Goal: Information Seeking & Learning: Check status

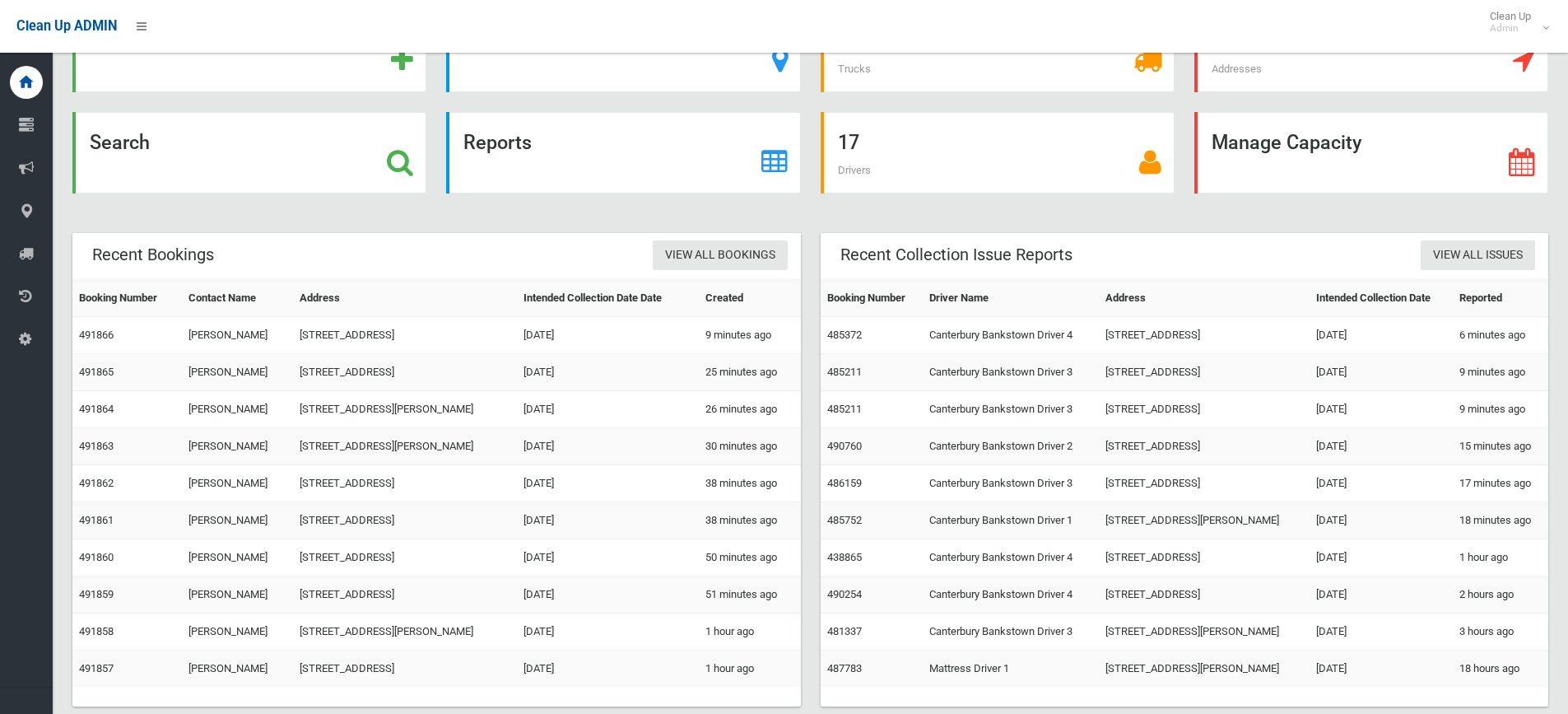
scroll to position [114, 0]
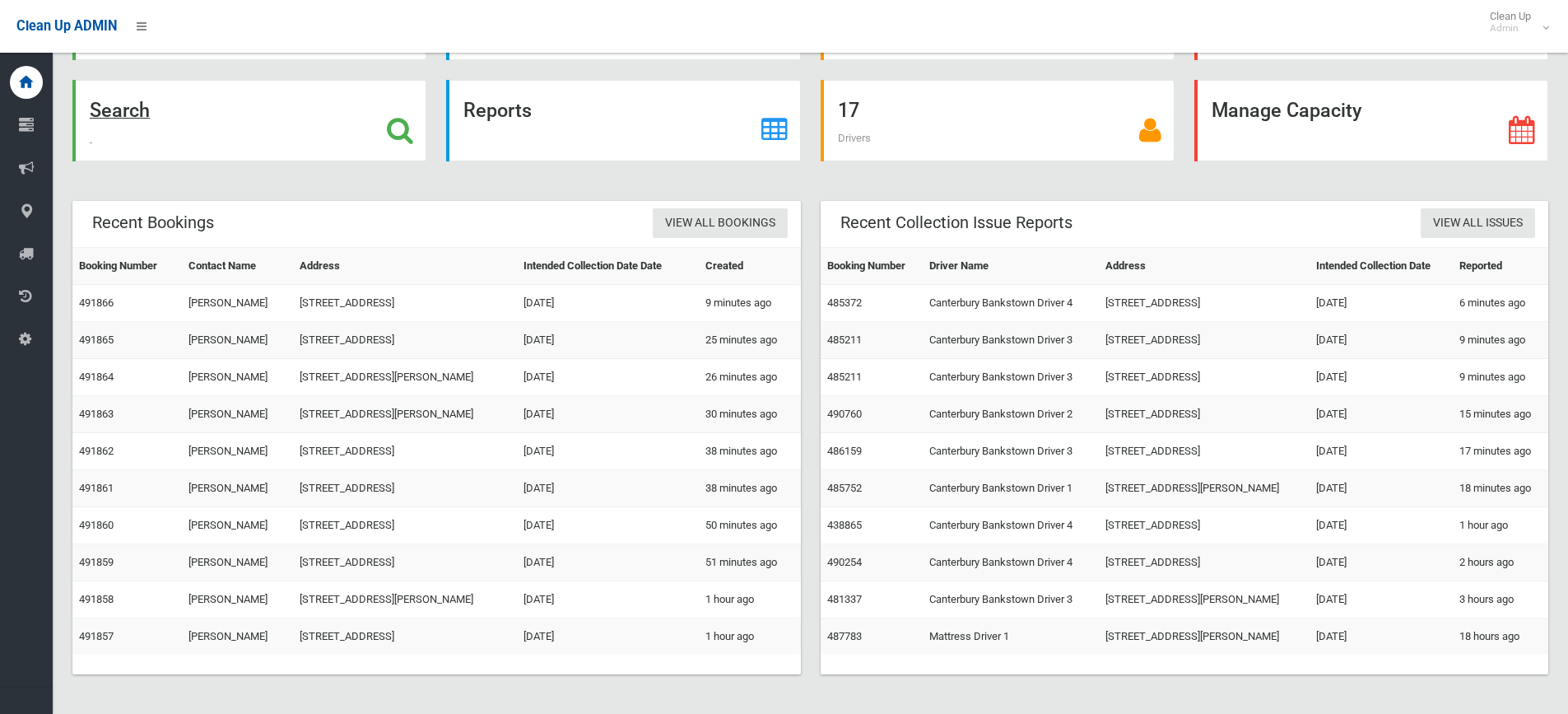
click at [194, 112] on div "Search" at bounding box center [249, 121] width 354 height 82
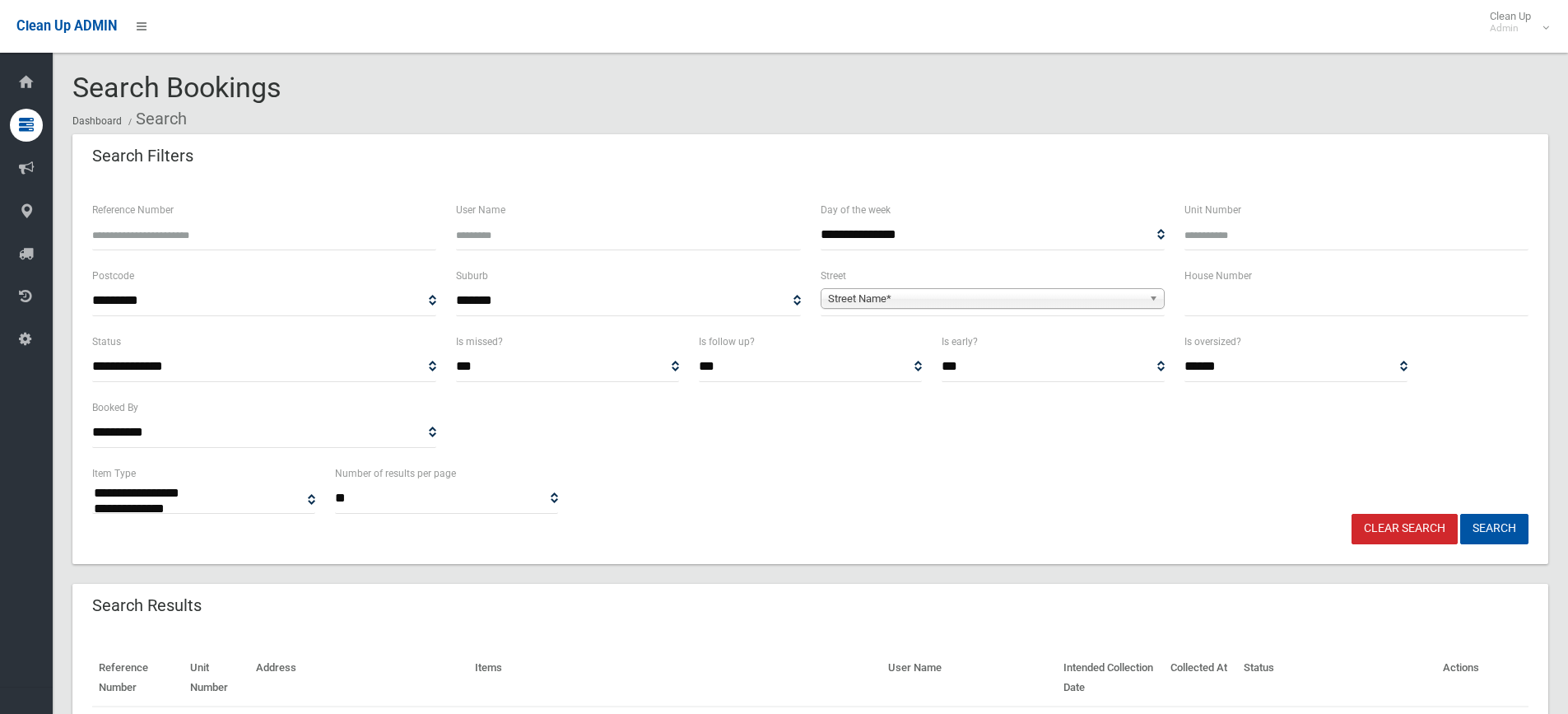
select select
click at [1224, 299] on input "text" at bounding box center [1357, 301] width 344 height 31
type input "*"
click at [1074, 313] on span "**********" at bounding box center [992, 301] width 344 height 31
click at [1065, 308] on div "Street Name*" at bounding box center [992, 298] width 344 height 20
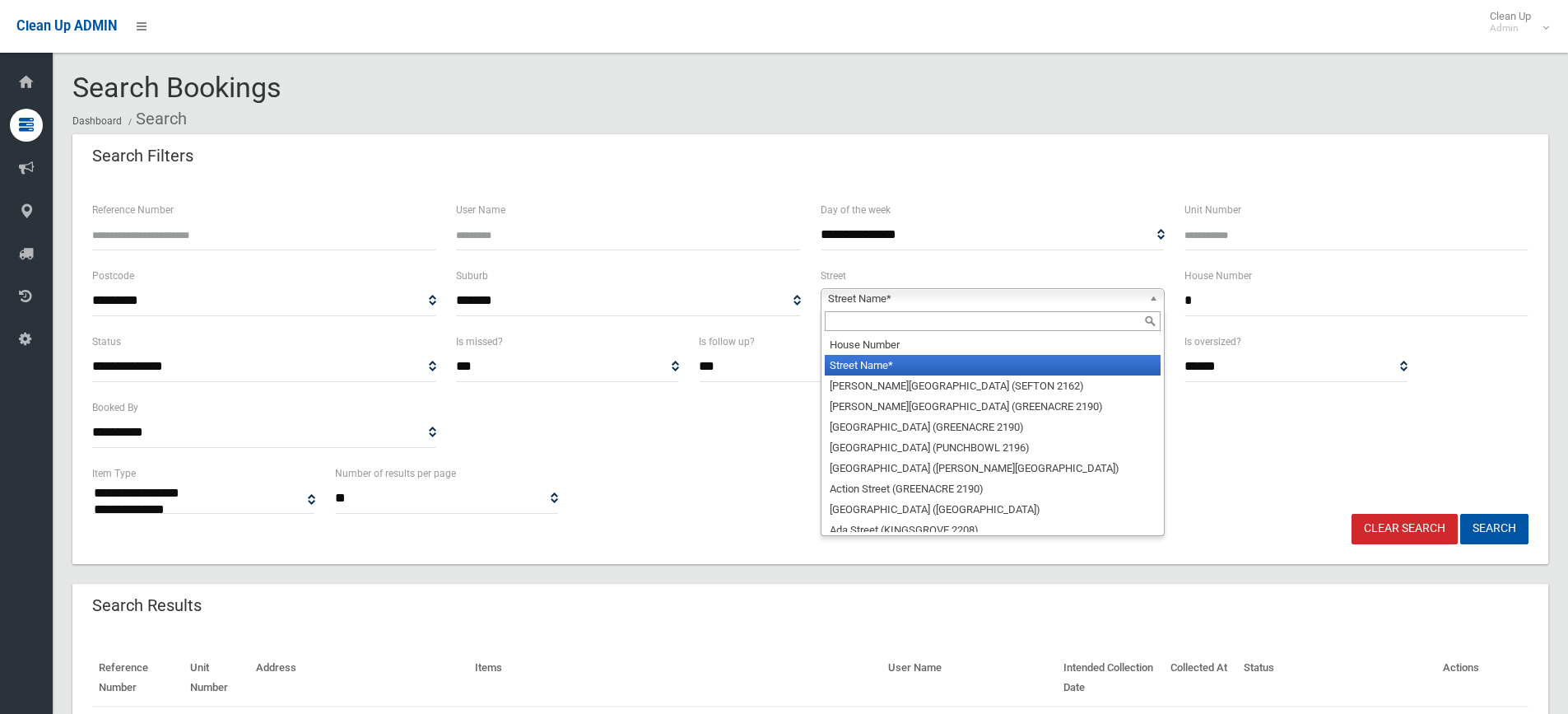
click at [1051, 297] on span "Street Name*" at bounding box center [986, 299] width 314 height 19
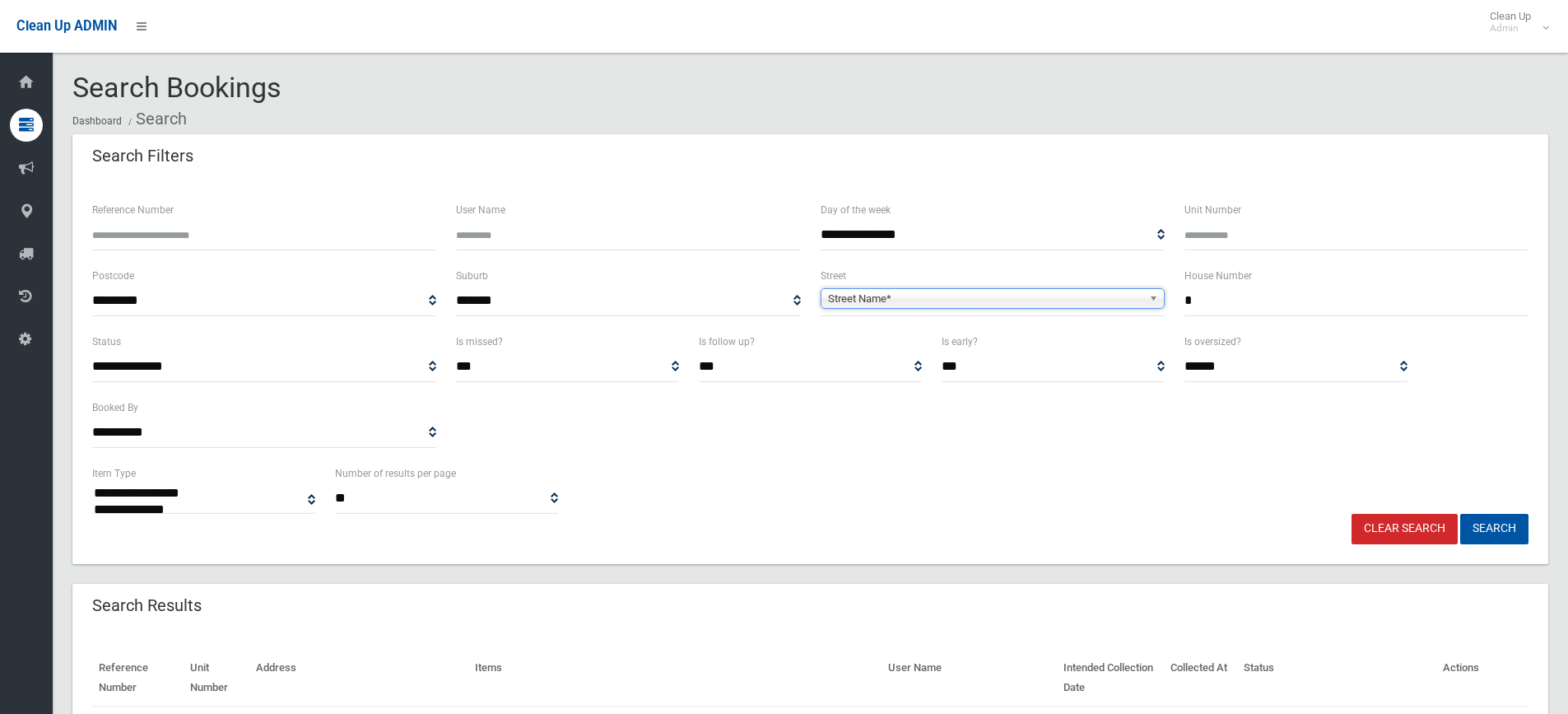
click at [997, 307] on span "Street Name*" at bounding box center [986, 299] width 314 height 19
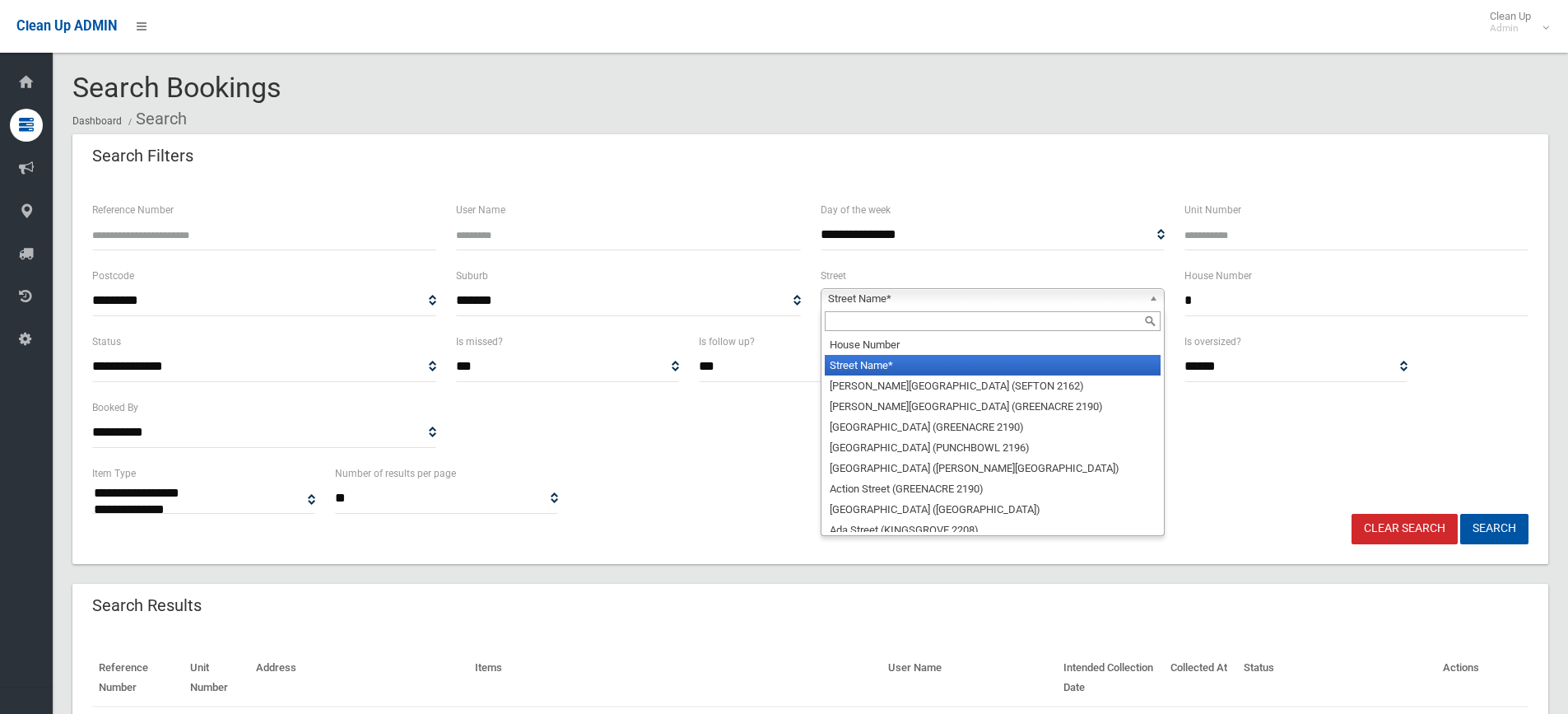
click at [896, 319] on input "text" at bounding box center [992, 321] width 336 height 19
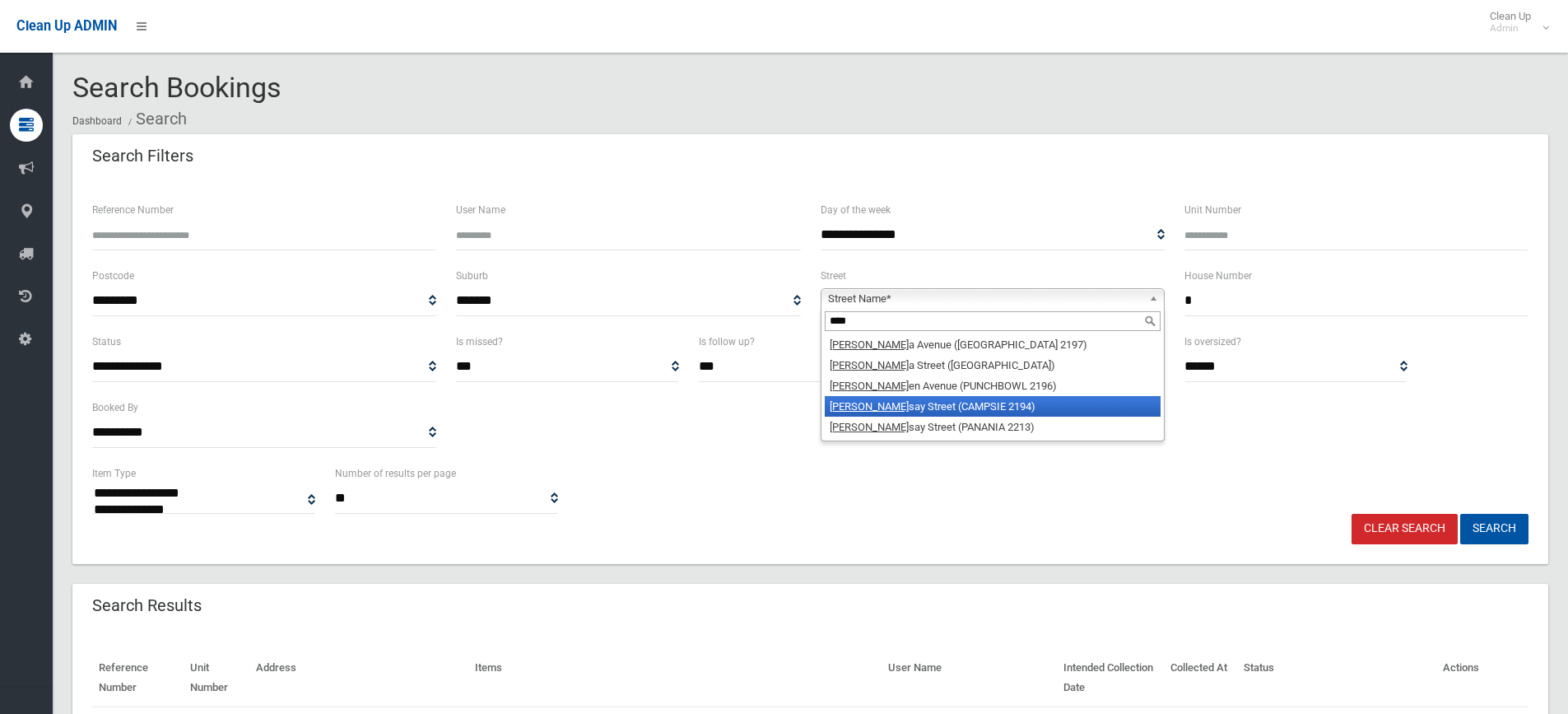
type input "****"
click at [893, 414] on li "Lind say Street (CAMPSIE 2194)" at bounding box center [992, 406] width 336 height 20
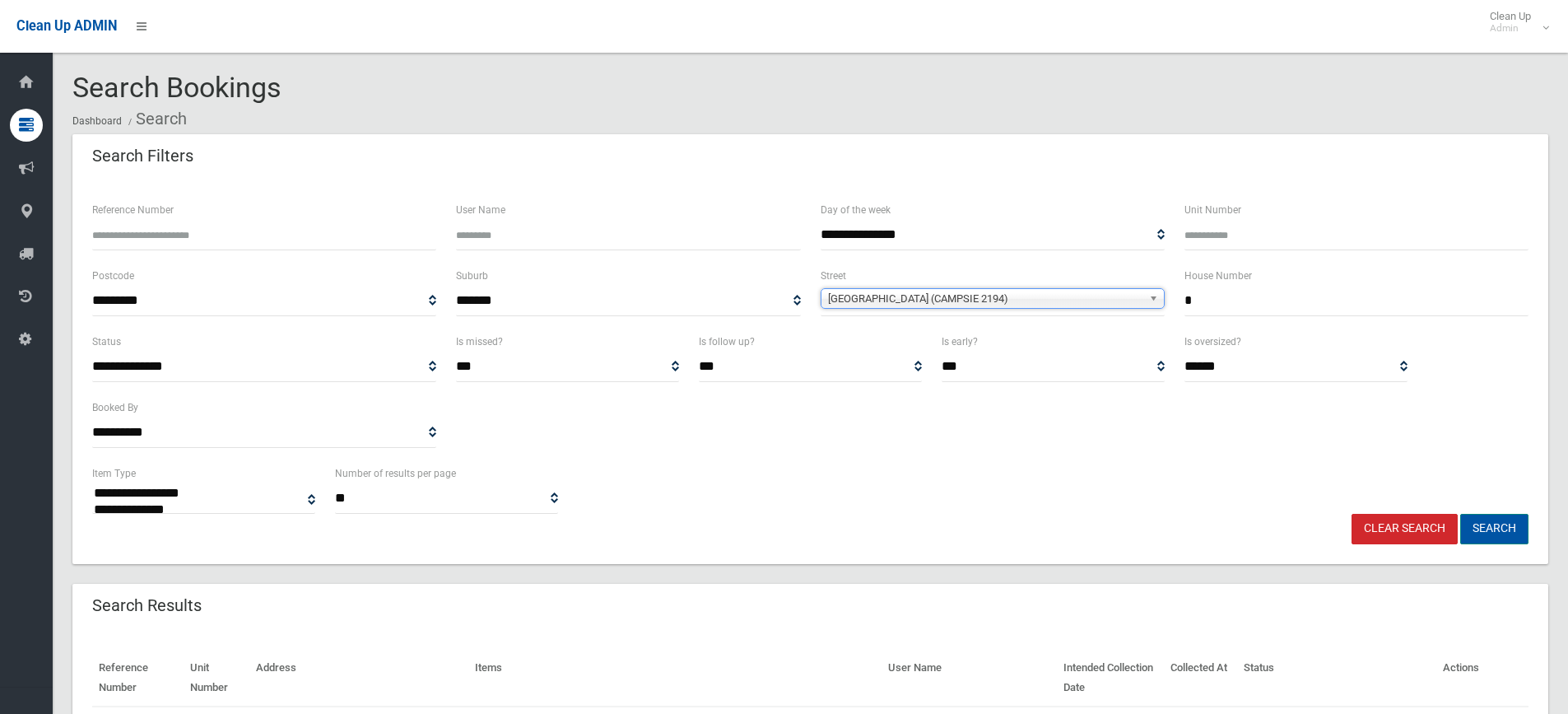
click at [1480, 533] on button "Search" at bounding box center [1495, 530] width 68 height 31
select select
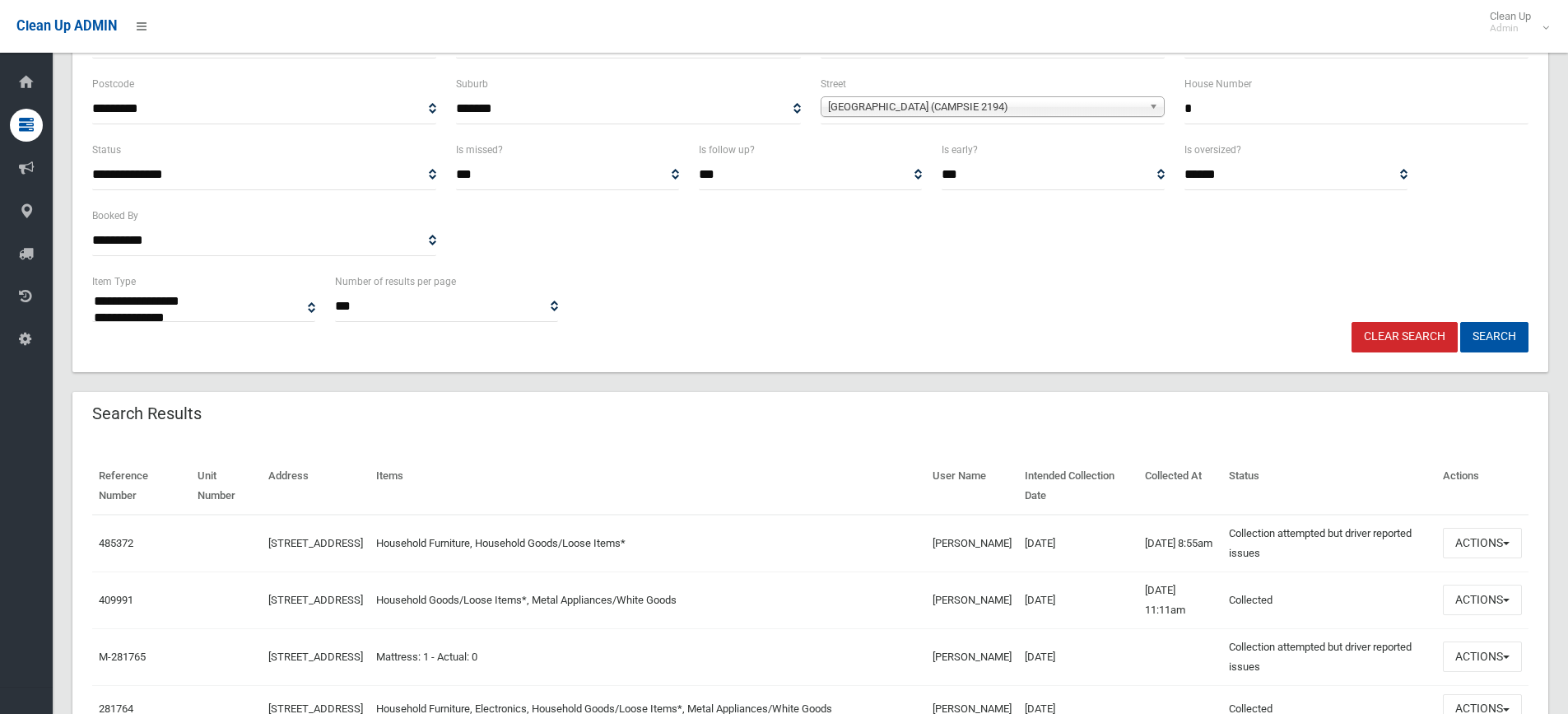
scroll to position [247, 0]
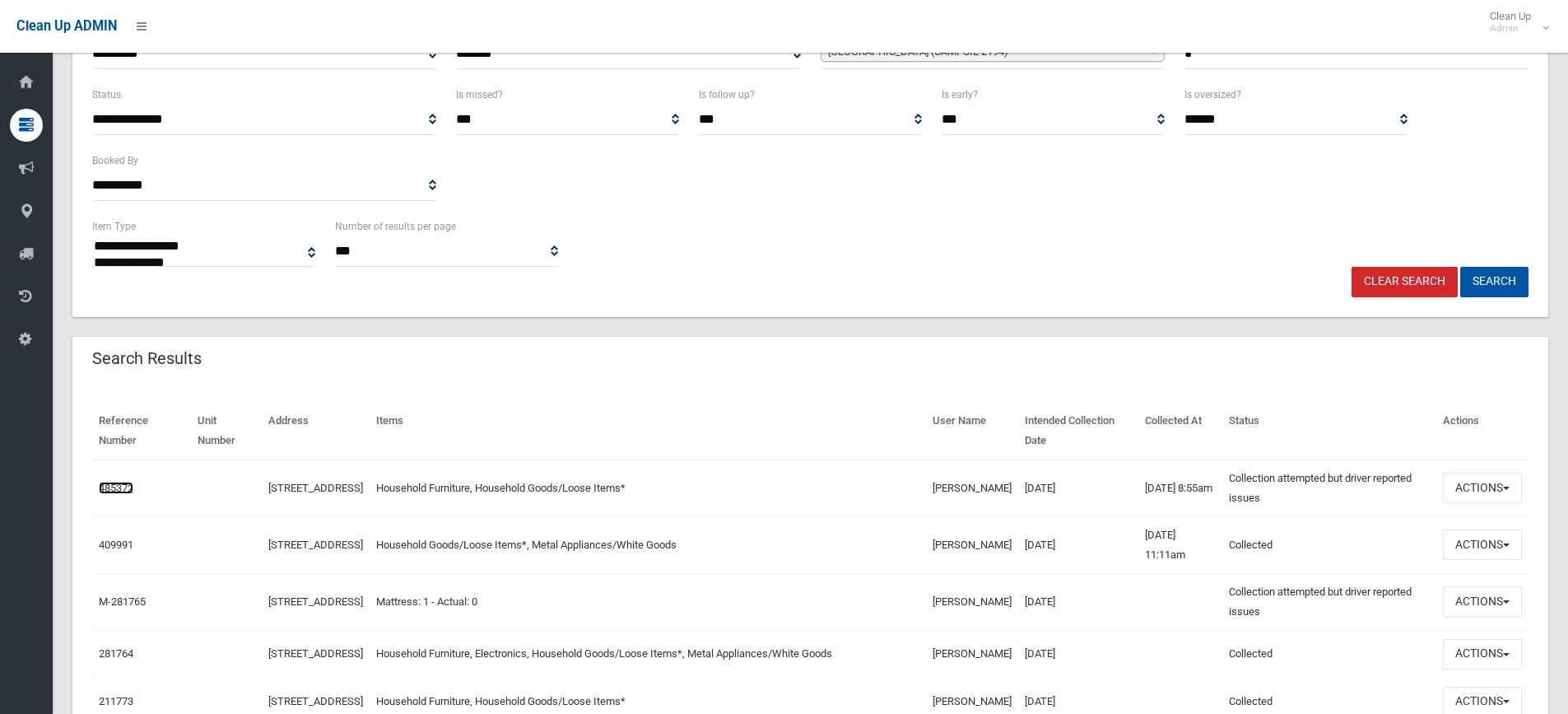
click at [103, 485] on link "485372" at bounding box center [116, 487] width 35 height 13
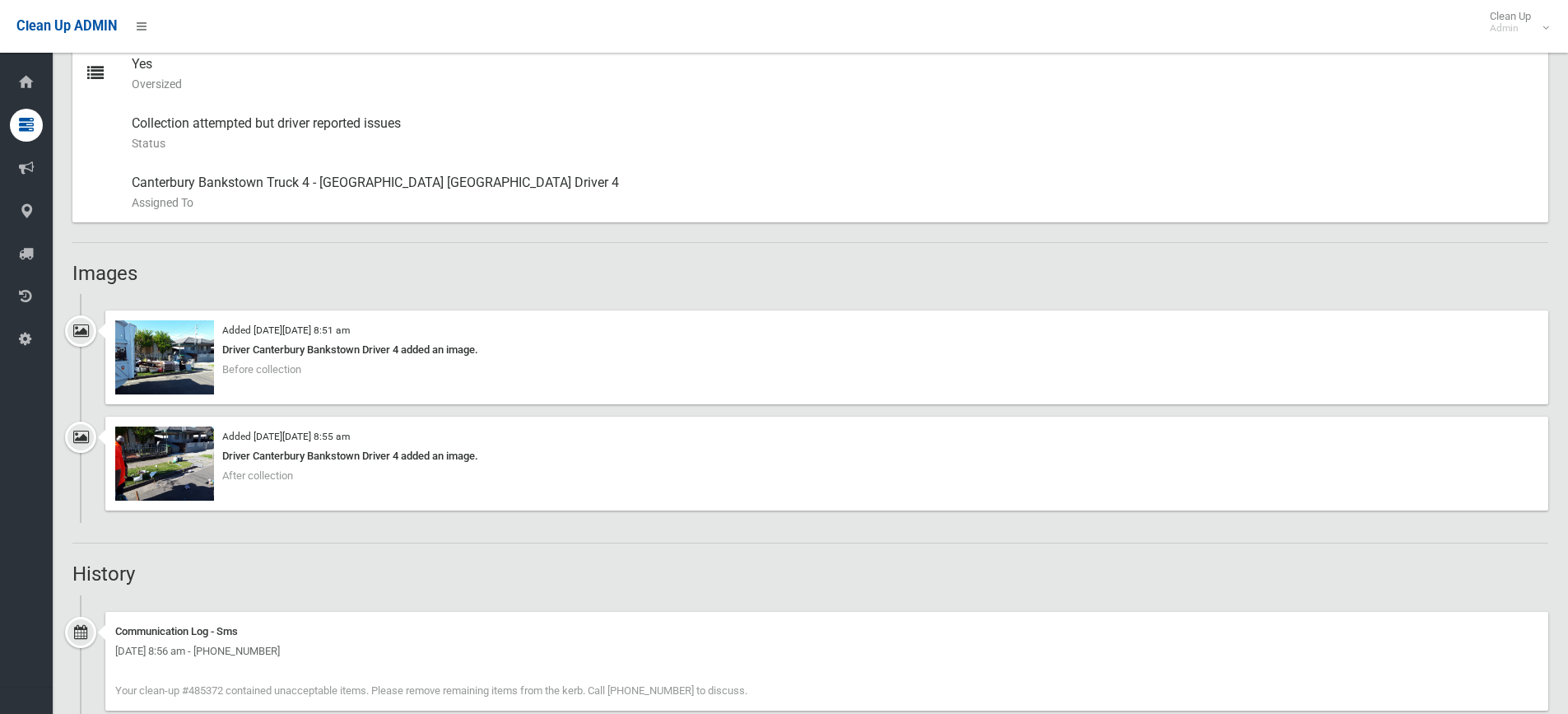
scroll to position [906, 0]
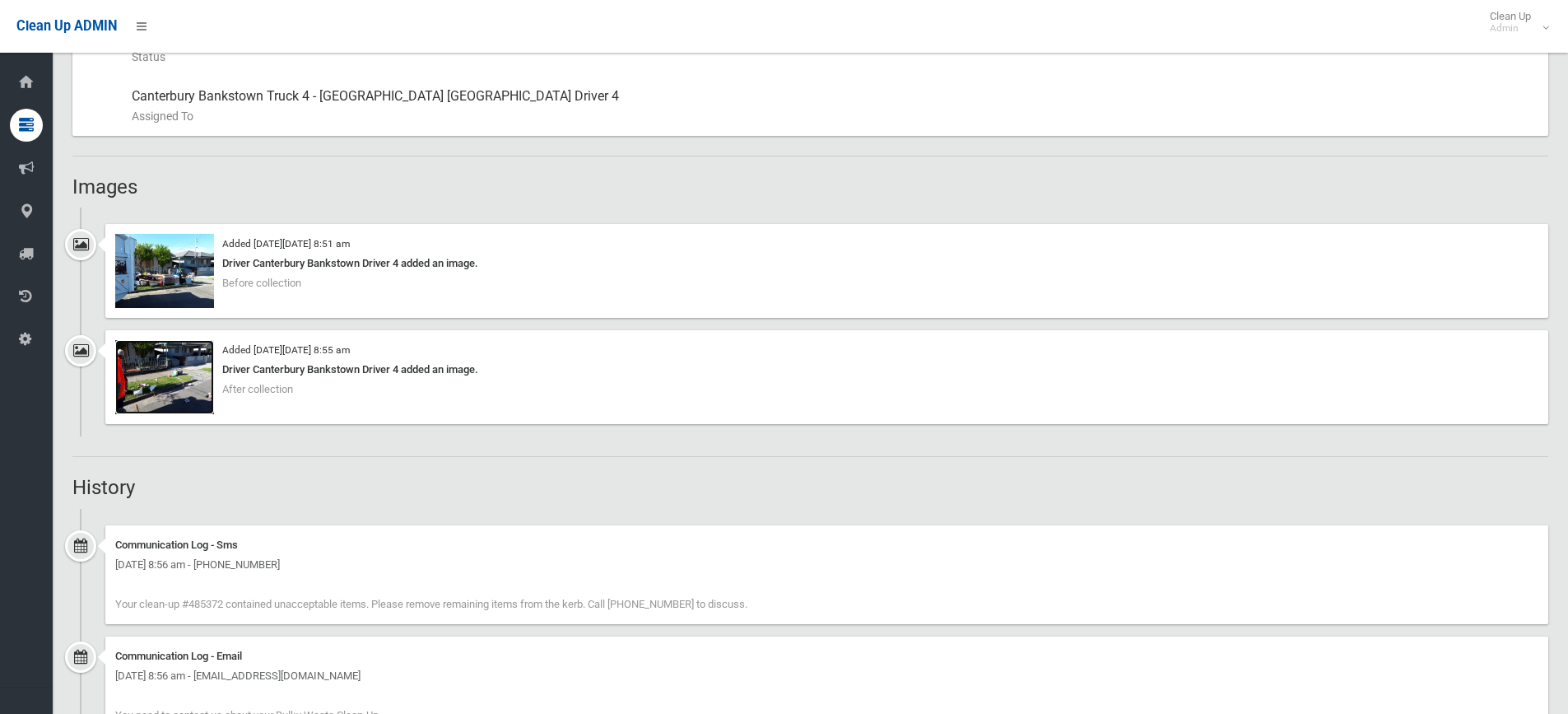
click at [179, 392] on img at bounding box center [165, 377] width 98 height 74
click at [185, 297] on img at bounding box center [165, 270] width 98 height 74
click at [164, 359] on img at bounding box center [165, 377] width 98 height 74
click at [139, 298] on img at bounding box center [165, 270] width 98 height 74
click at [176, 300] on img at bounding box center [165, 270] width 98 height 74
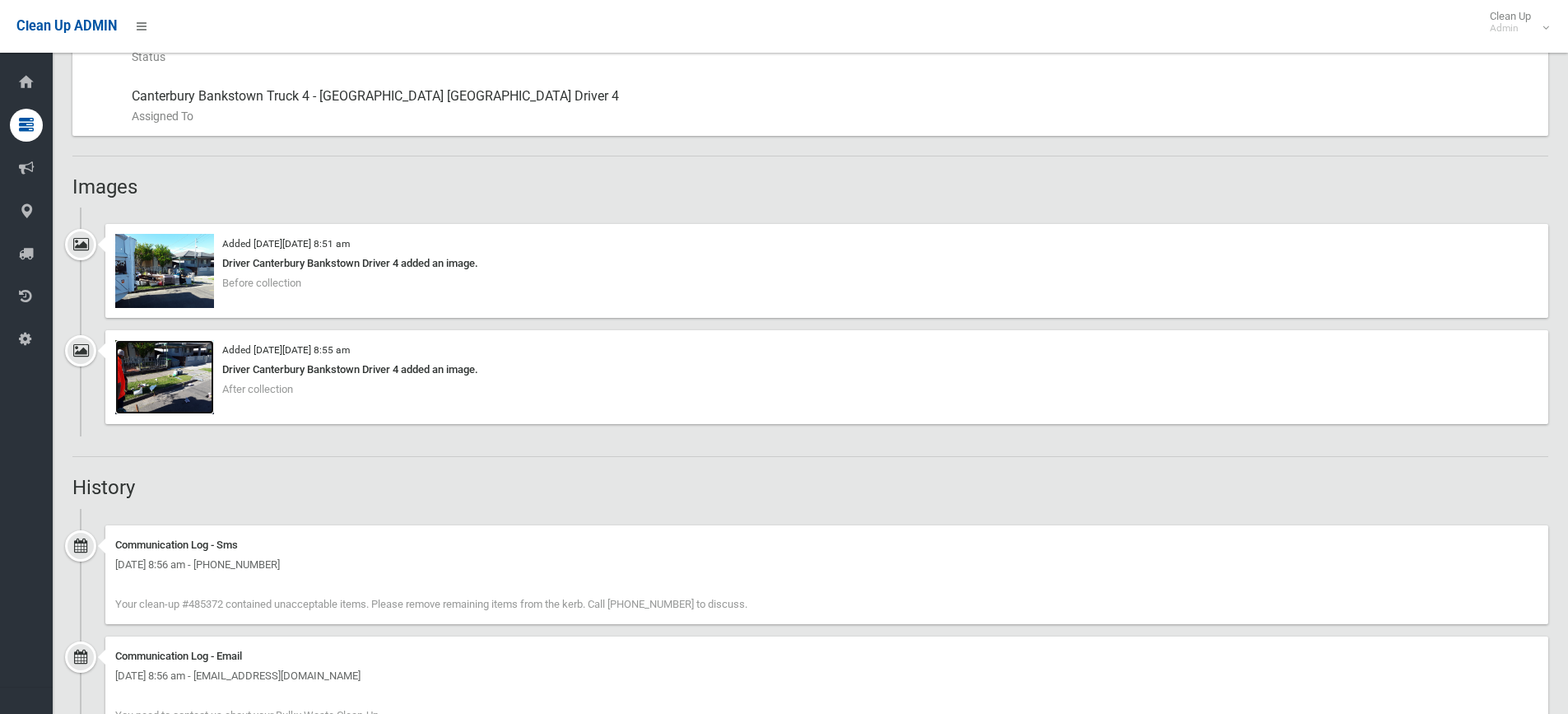
click at [181, 358] on img at bounding box center [165, 377] width 98 height 74
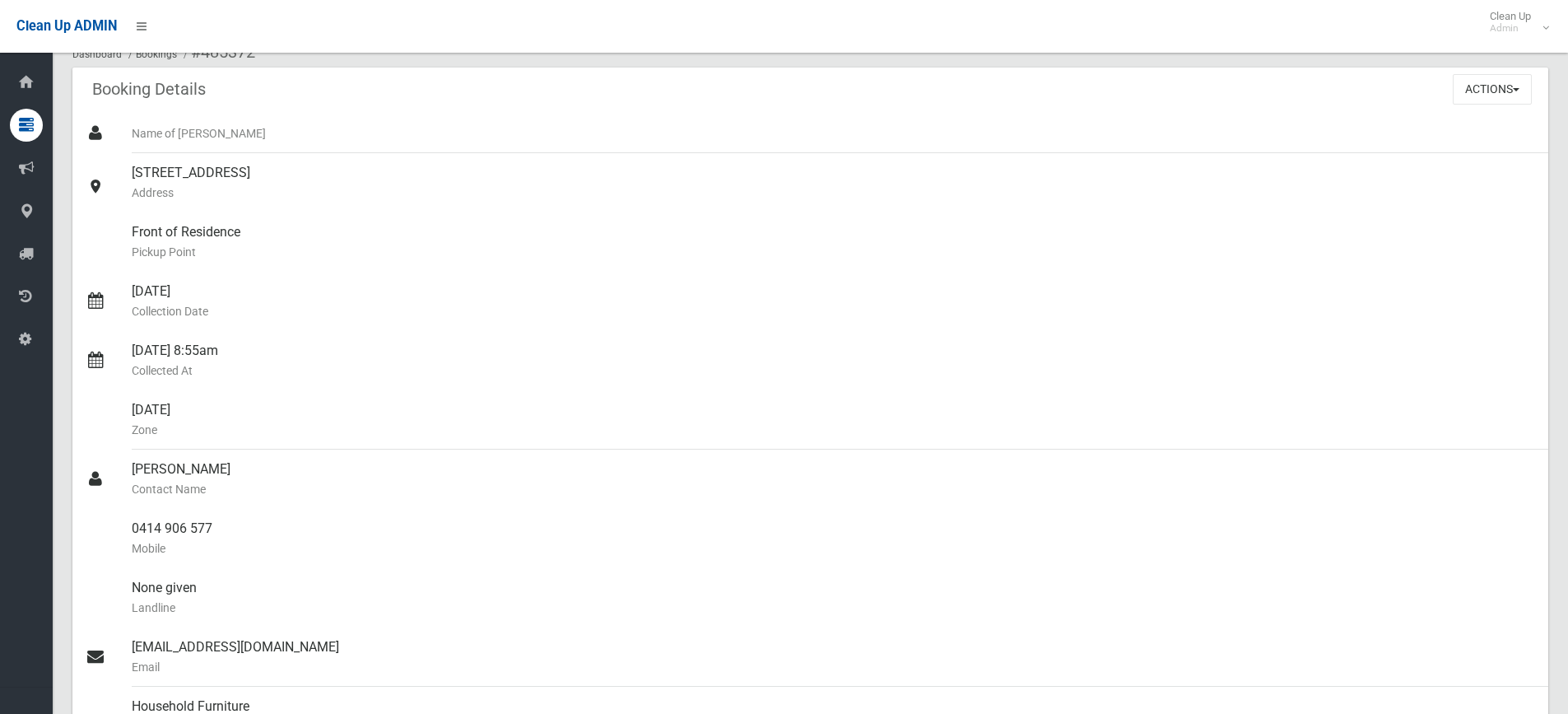
scroll to position [0, 0]
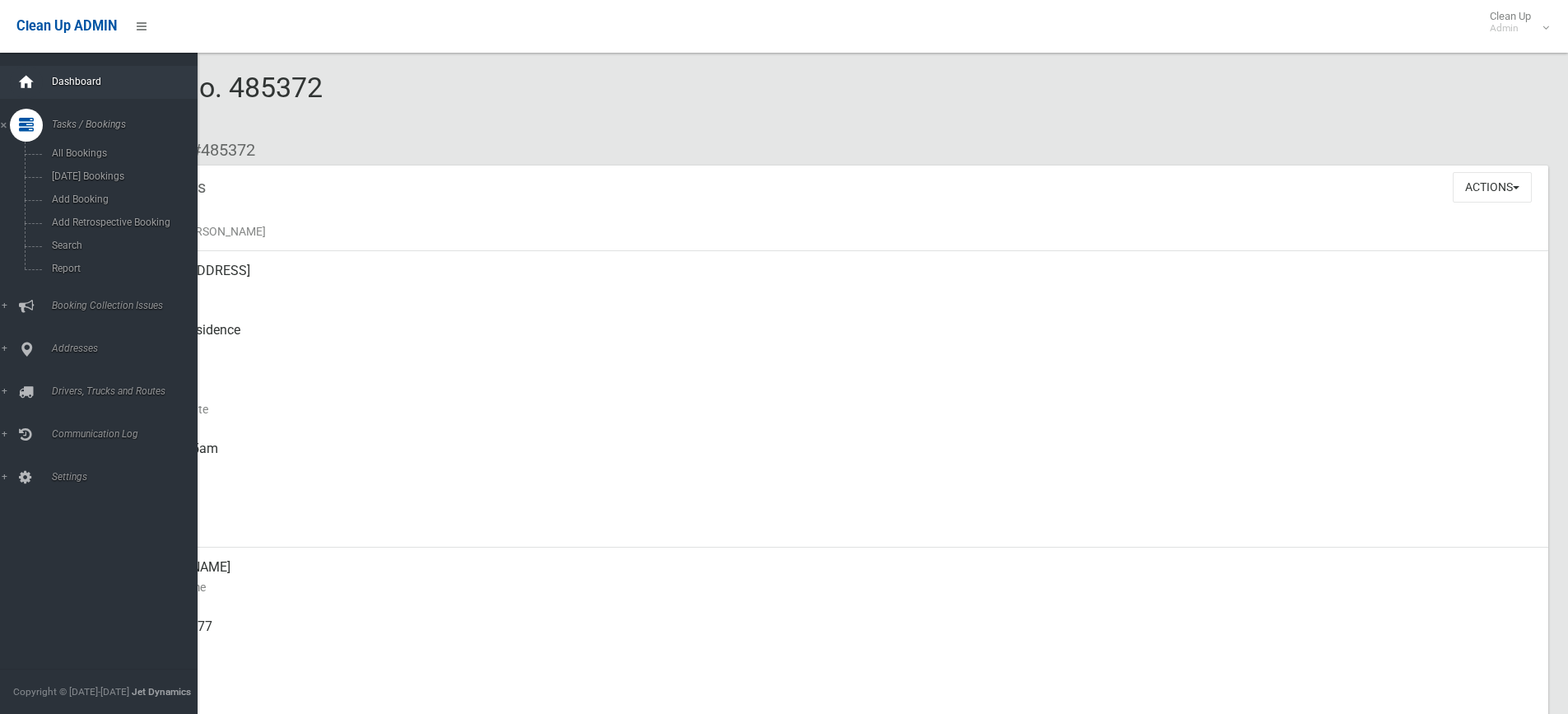
click at [38, 88] on div at bounding box center [26, 82] width 33 height 33
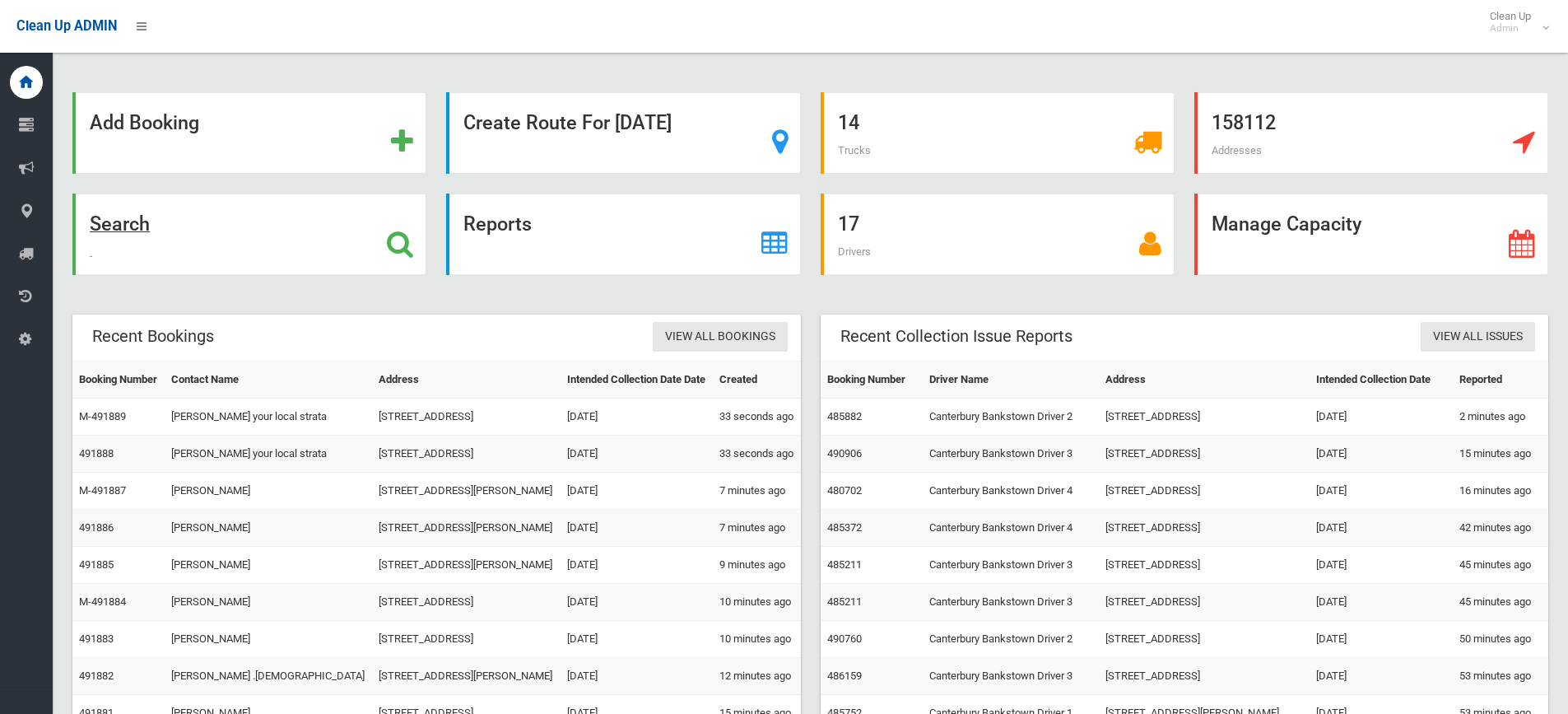
click at [171, 238] on div "Search" at bounding box center [249, 234] width 354 height 82
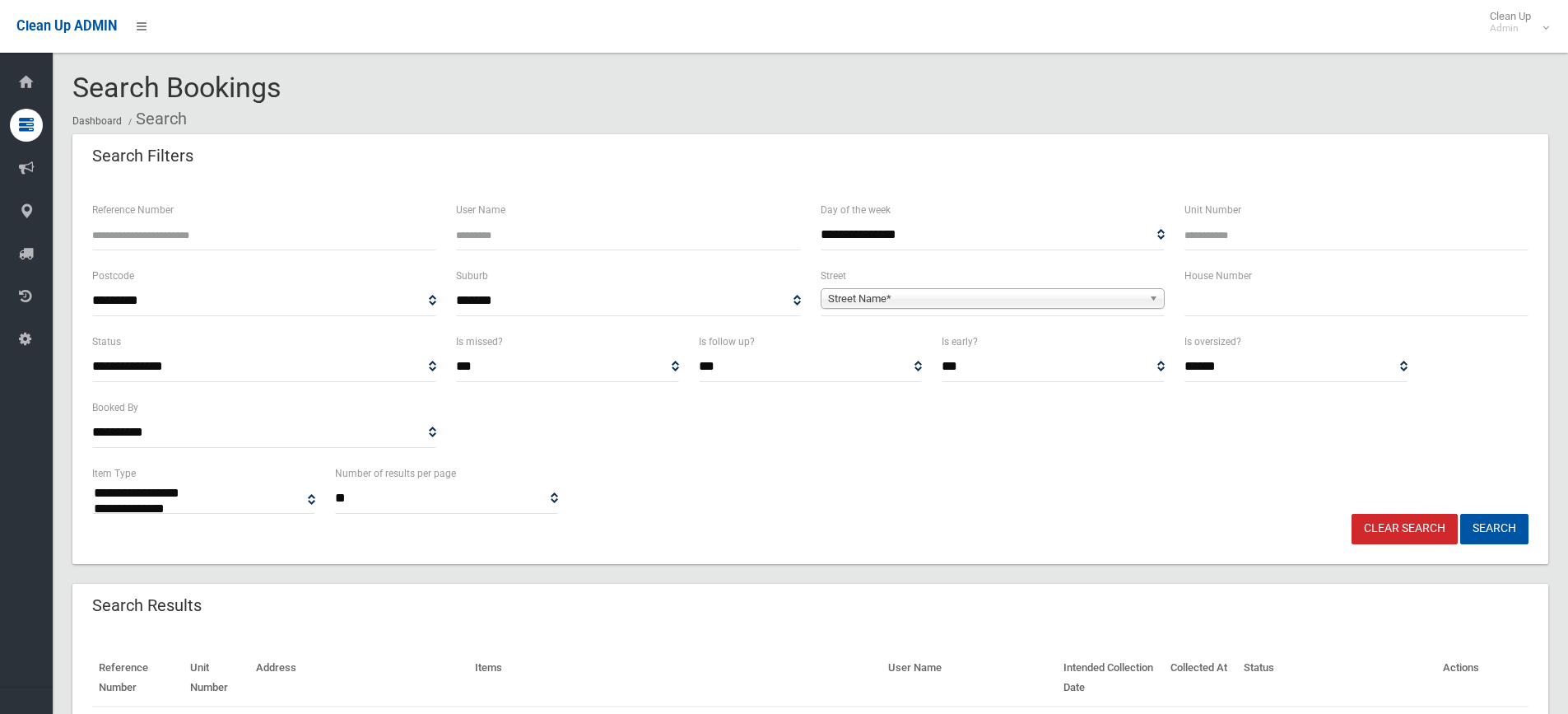
select select
click at [1314, 313] on input "text" at bounding box center [1357, 301] width 344 height 31
type input "*******"
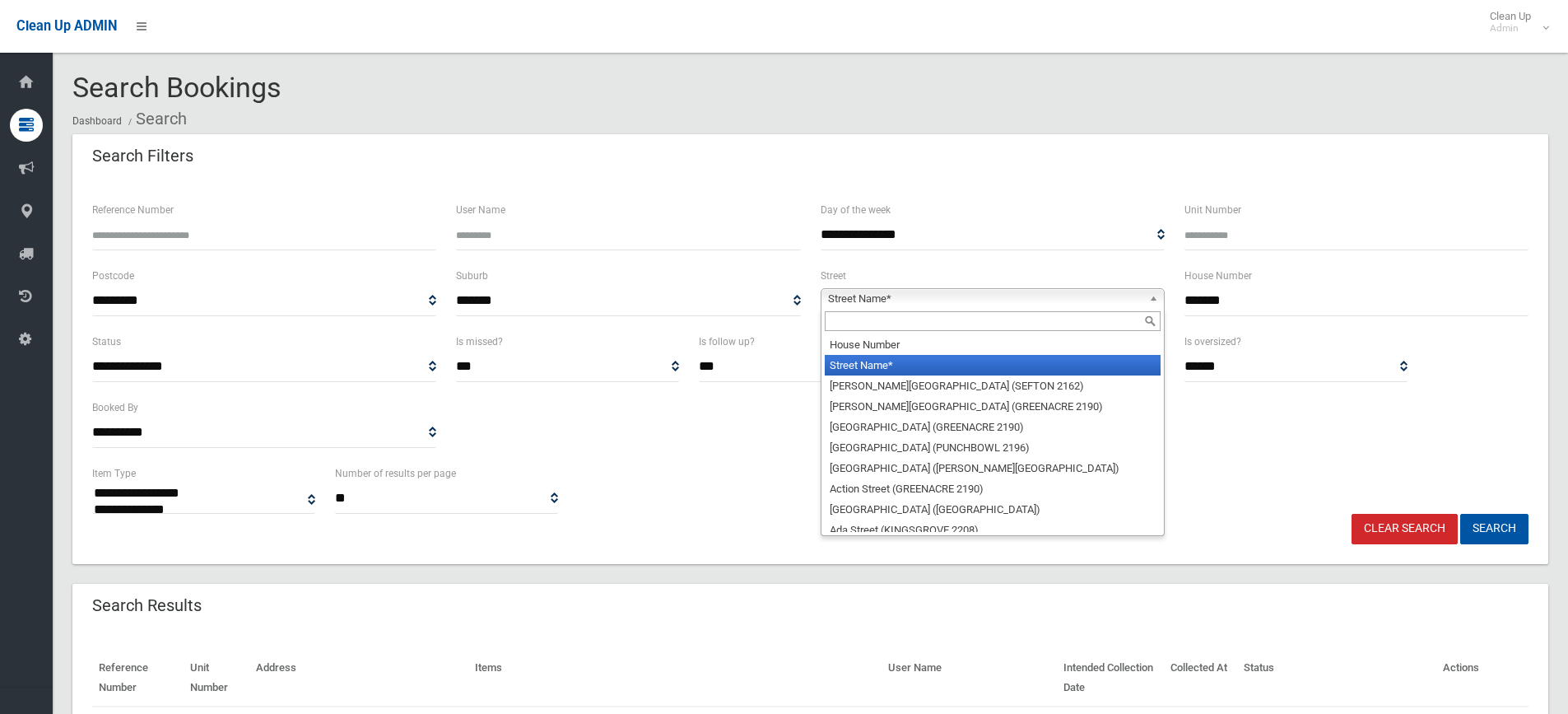
click at [1074, 296] on span "Street Name*" at bounding box center [986, 299] width 314 height 19
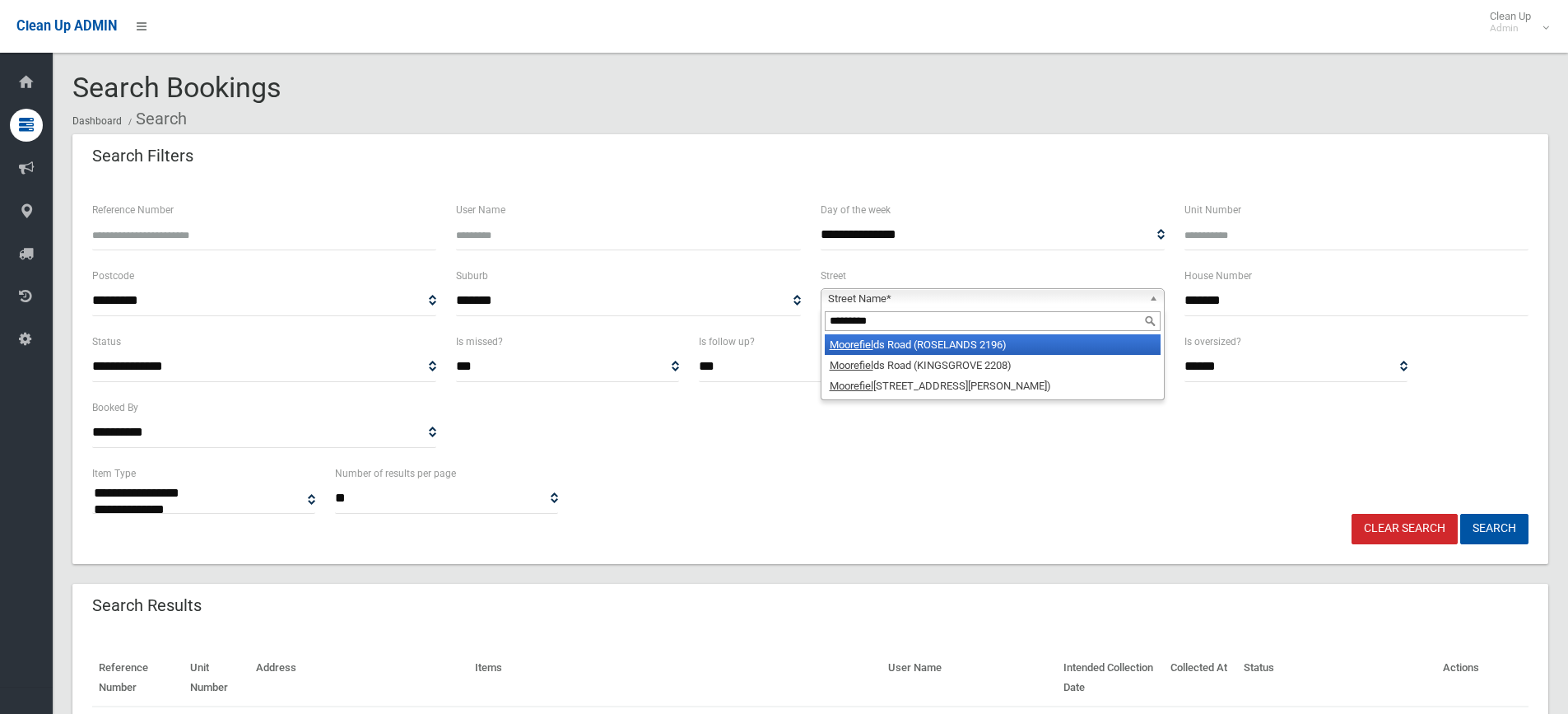
type input "*********"
click at [970, 341] on li "Moorefiel ds Road (ROSELANDS 2196)" at bounding box center [992, 344] width 336 height 20
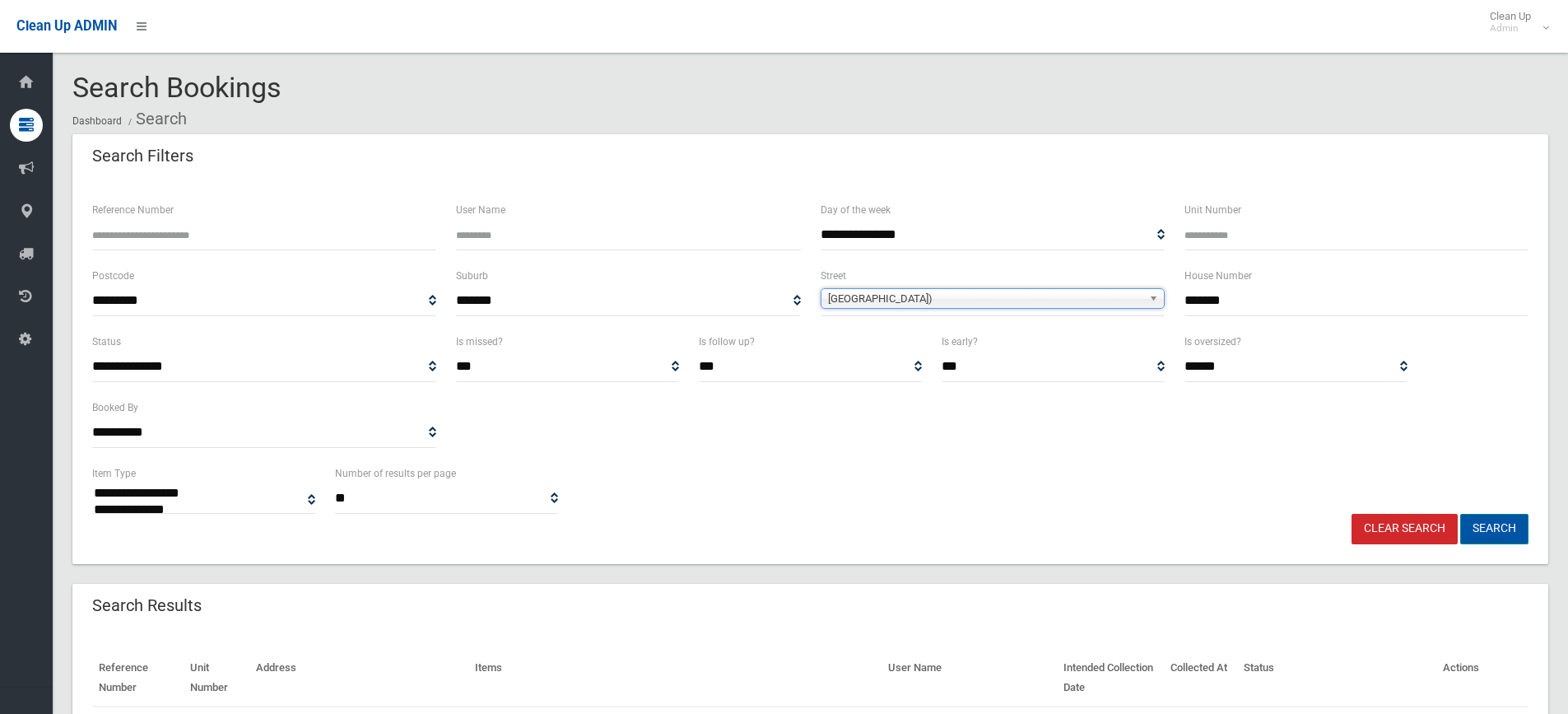
click at [1481, 521] on button "Search" at bounding box center [1495, 530] width 68 height 31
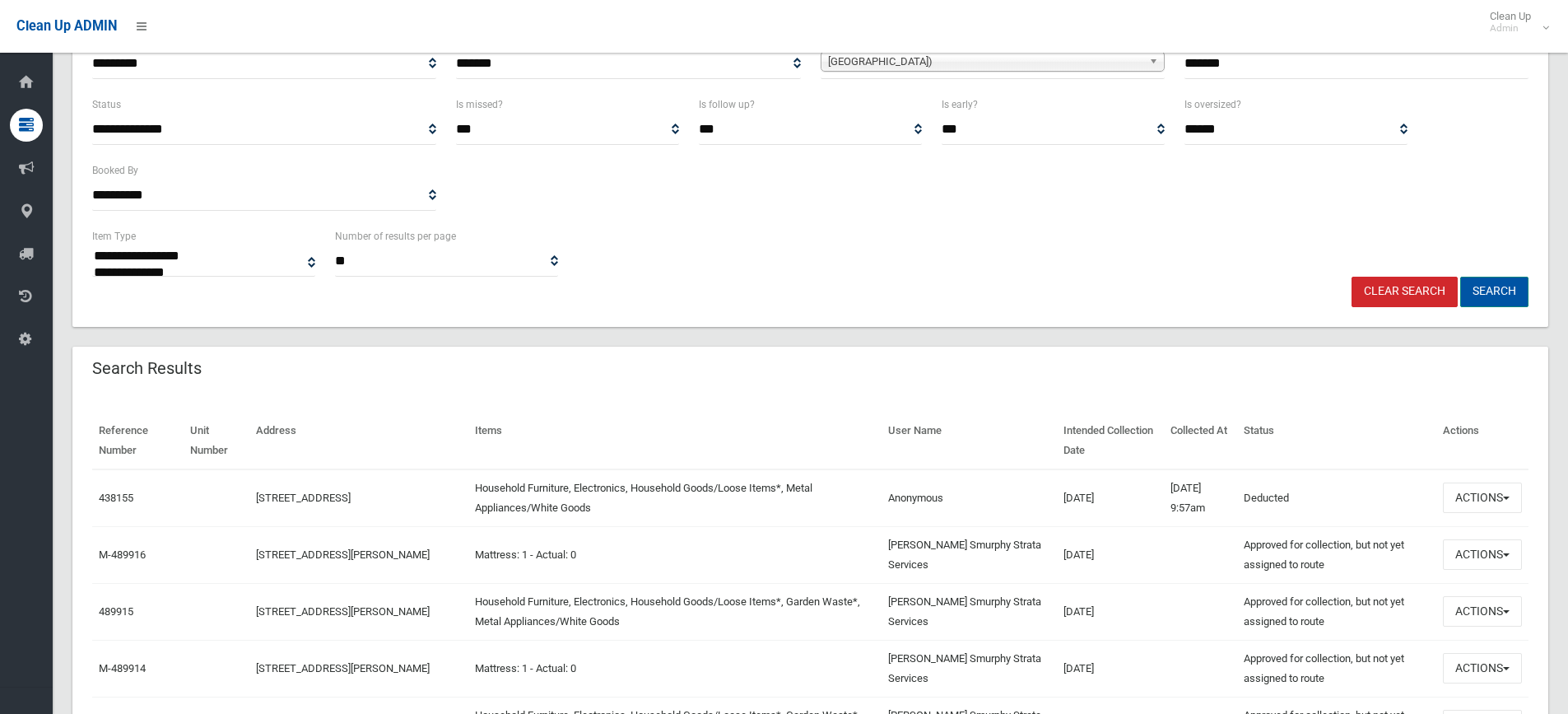
scroll to position [247, 0]
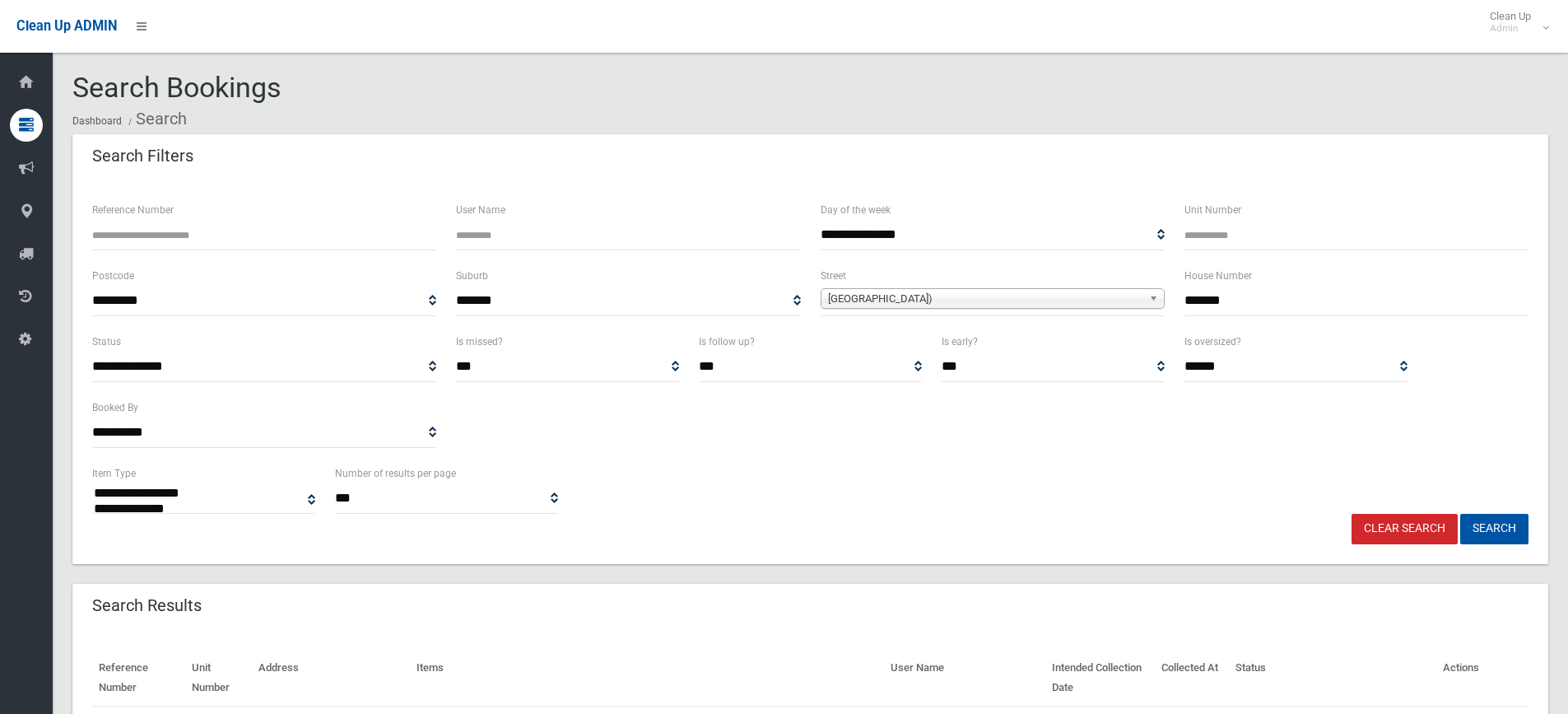
select select
click at [1374, 523] on link "Clear Search" at bounding box center [1405, 530] width 106 height 31
select select
type input "***"
click at [873, 313] on span "**********" at bounding box center [992, 301] width 344 height 31
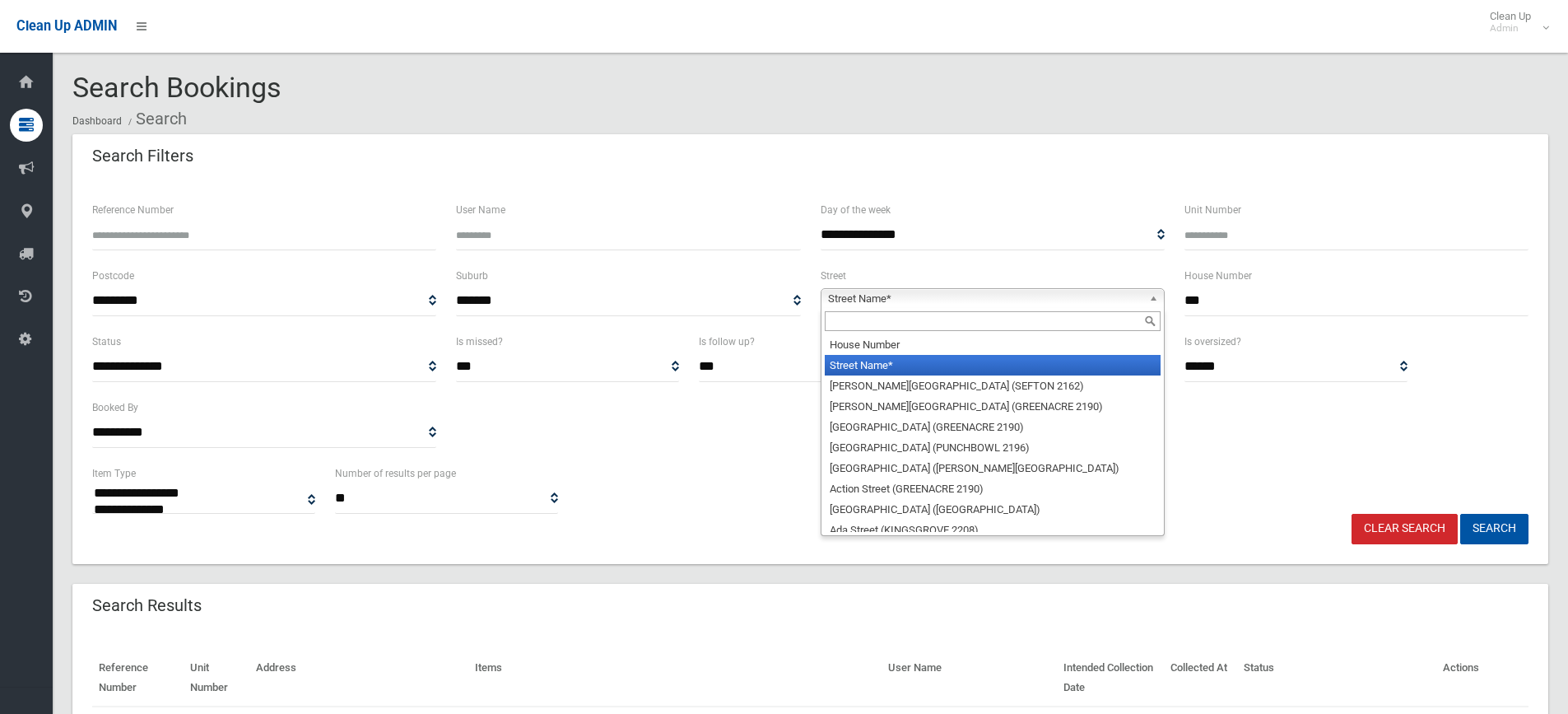
click at [878, 304] on span "Street Name*" at bounding box center [986, 299] width 314 height 19
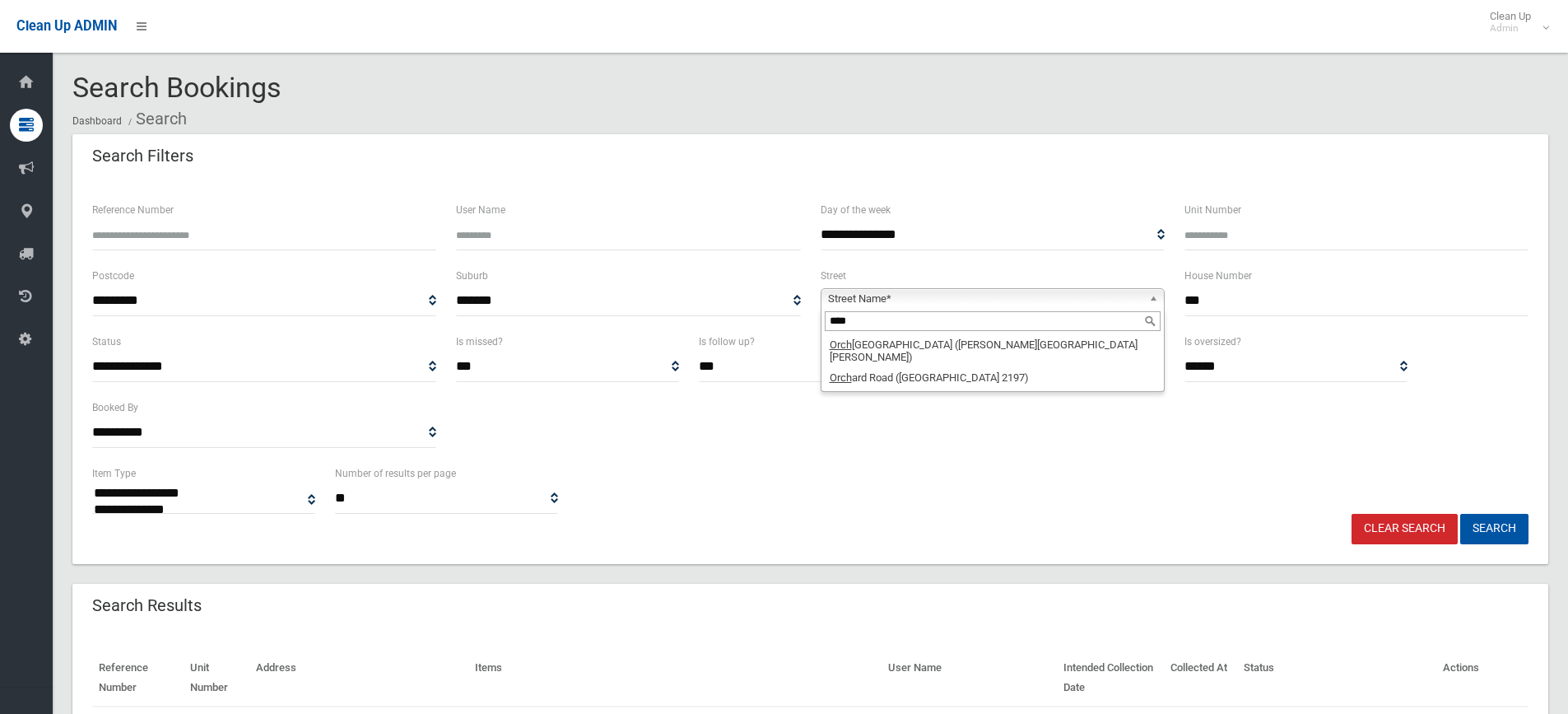
type input "****"
drag, startPoint x: 983, startPoint y: 335, endPoint x: 972, endPoint y: 343, distance: 13.6
click at [980, 337] on div "**** Orch ard Road (CHESTER HILL 2162) Orch ard Road (BASS HILL 2197)" at bounding box center [992, 349] width 344 height 84
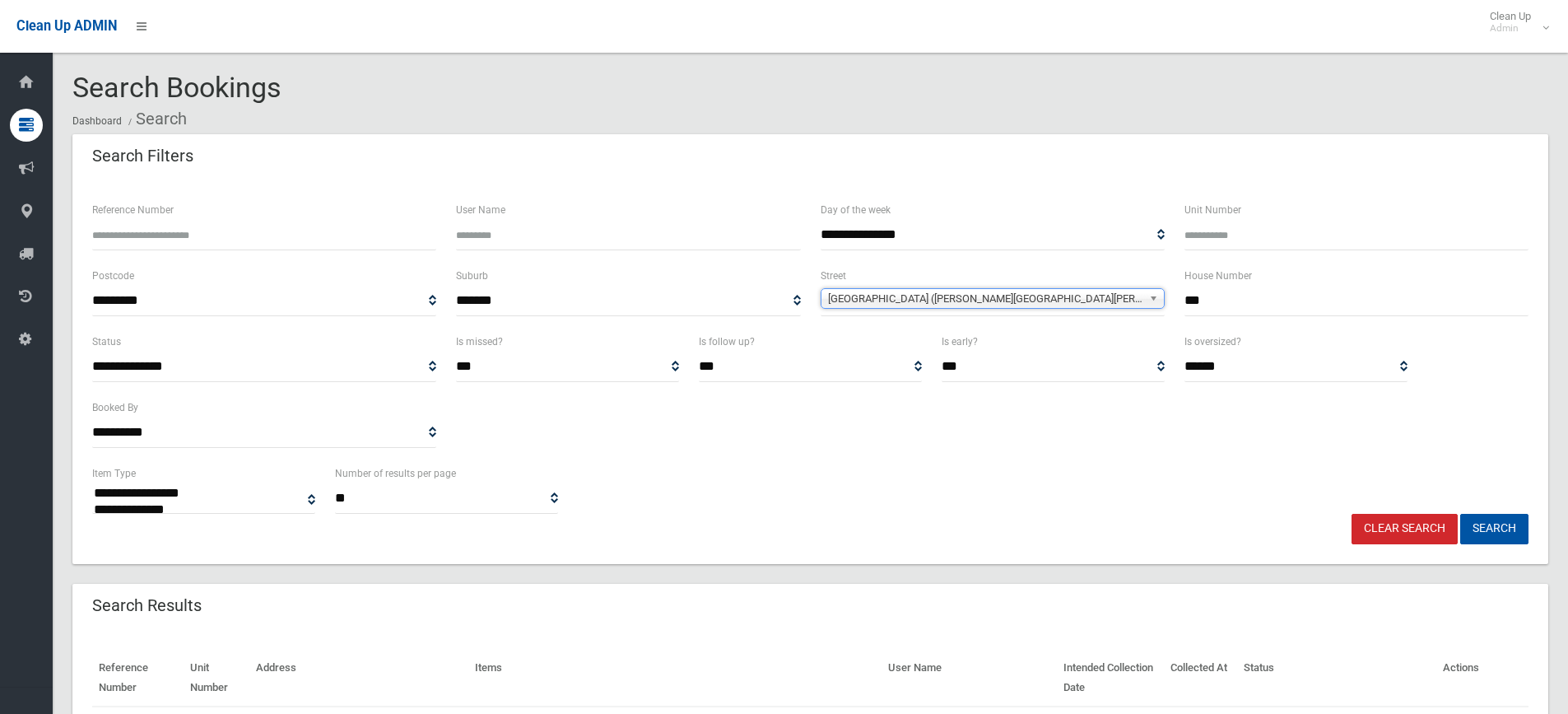
click at [972, 343] on label "Is early?" at bounding box center [960, 342] width 37 height 18
click at [972, 352] on select "*** ***** *********" at bounding box center [1053, 368] width 223 height 31
click at [1512, 531] on button "Search" at bounding box center [1495, 530] width 68 height 31
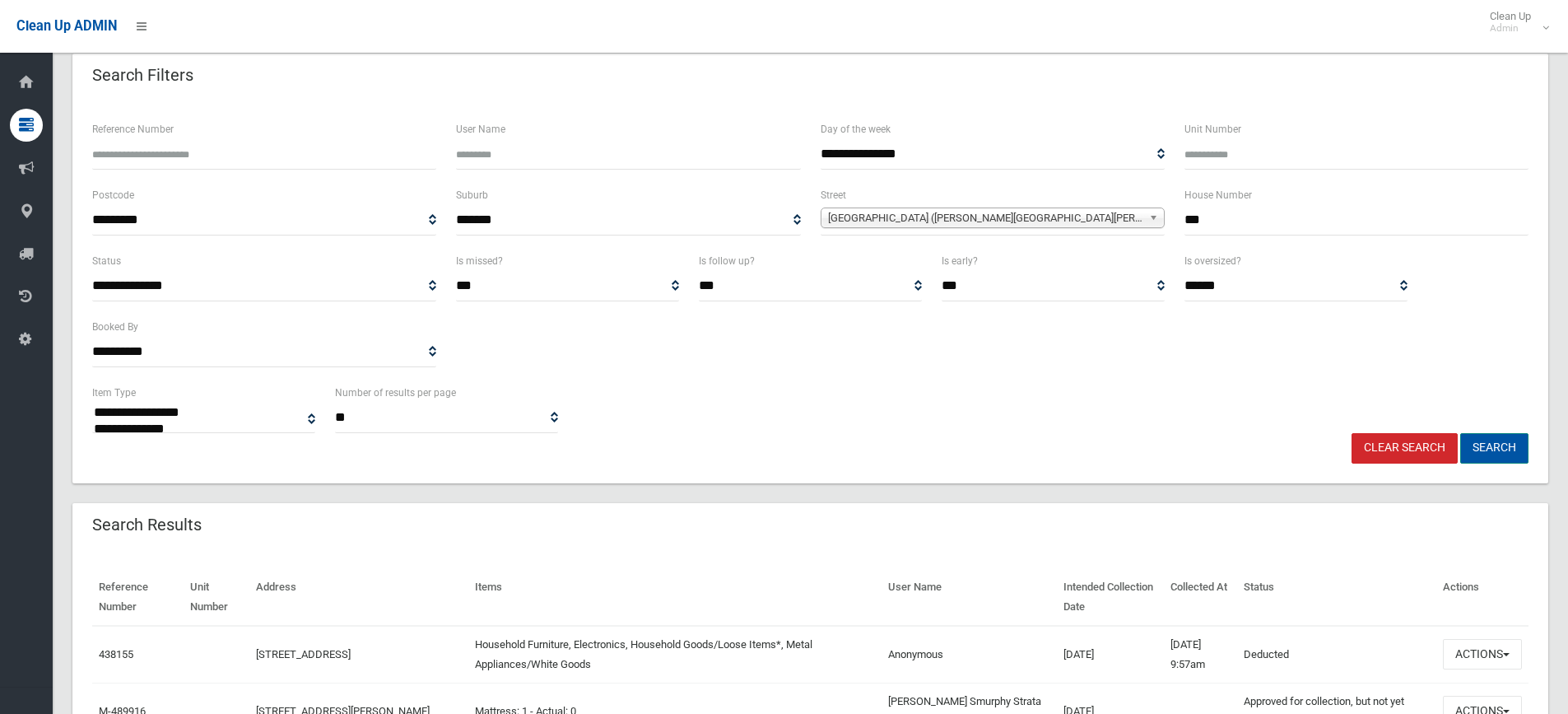
scroll to position [329, 0]
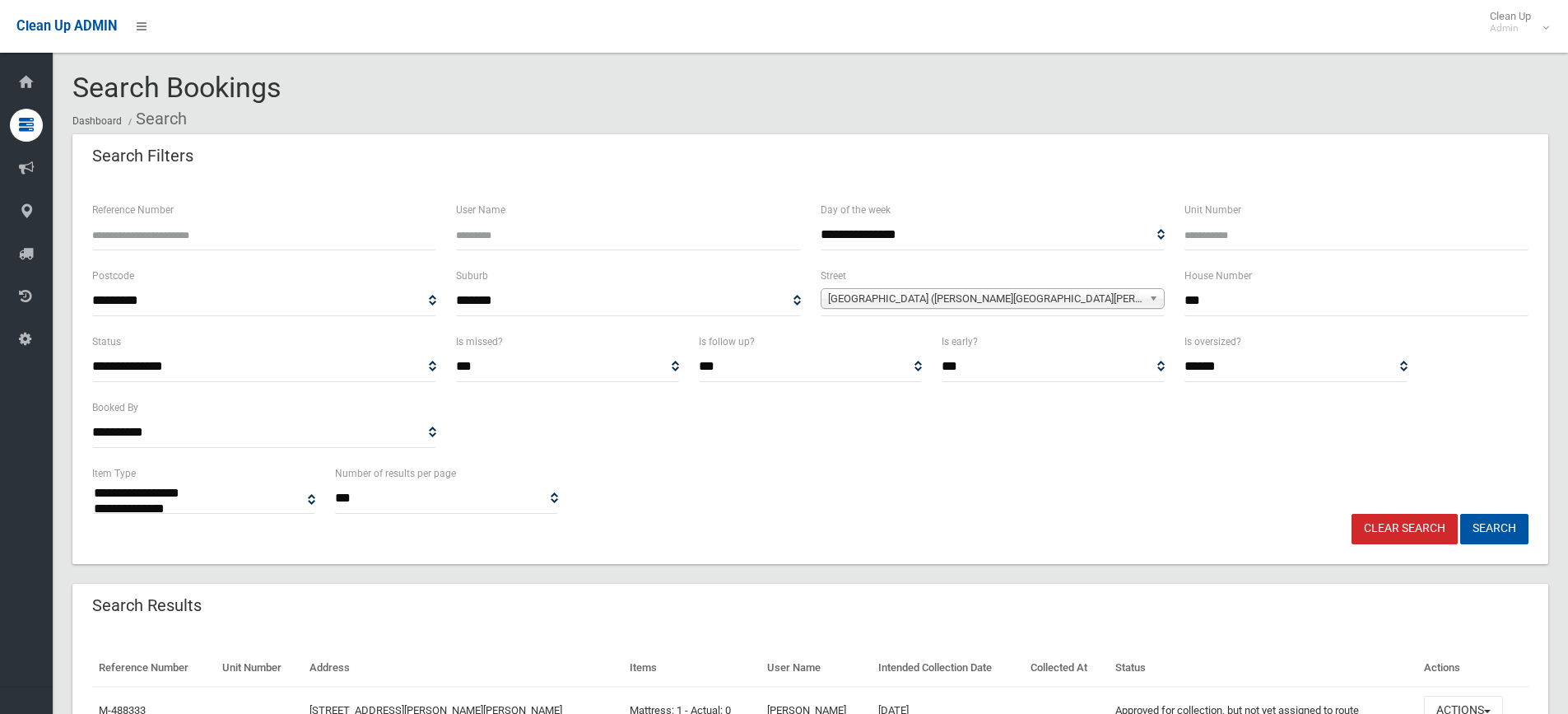
select select
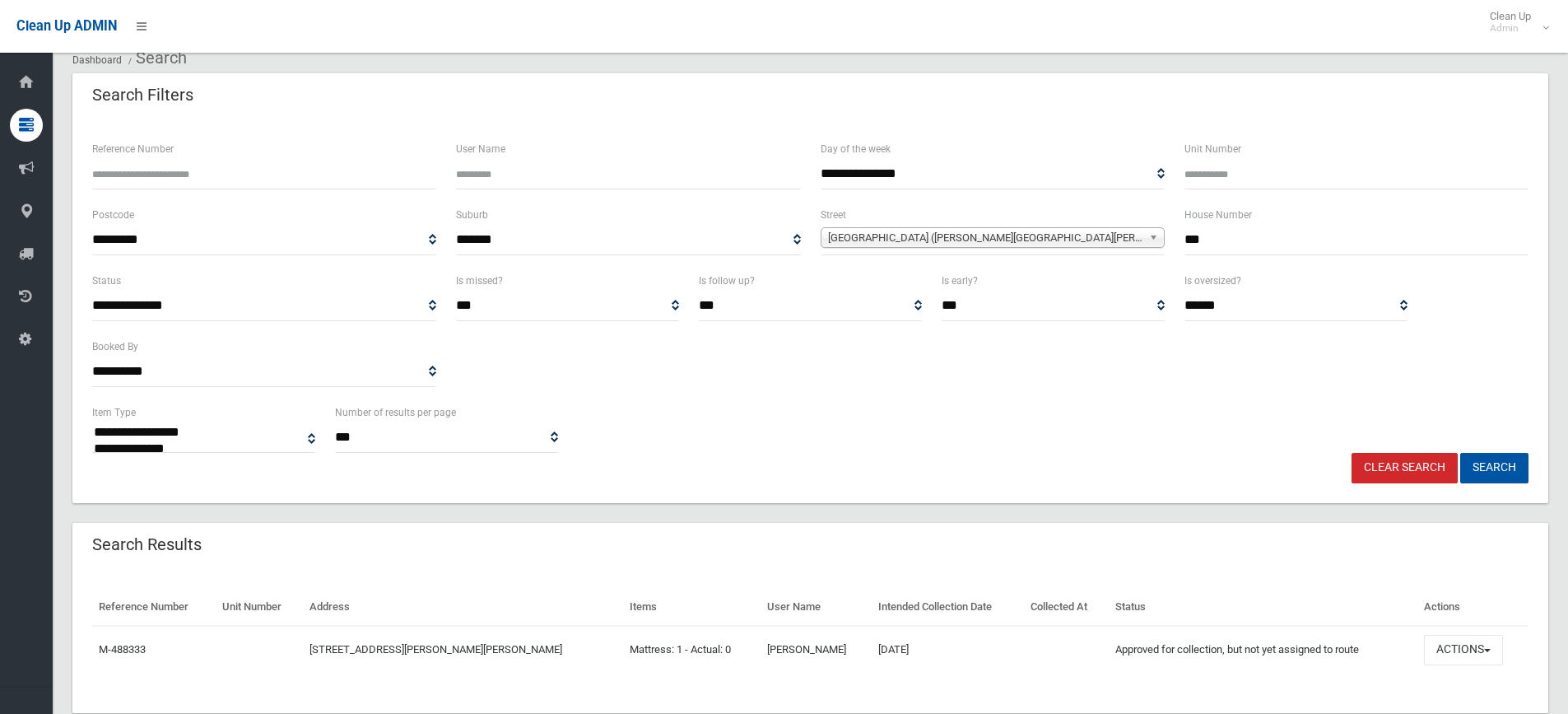
scroll to position [99, 0]
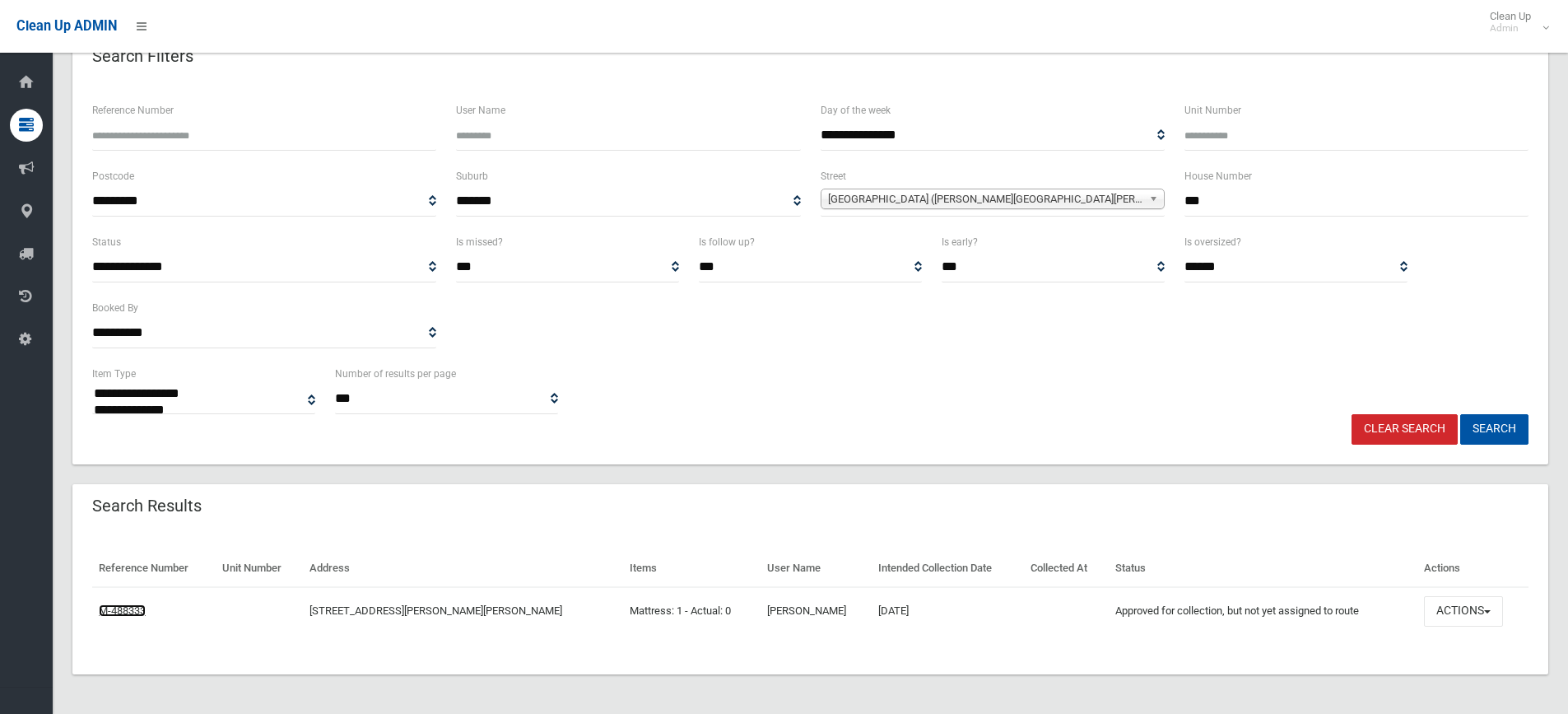
click at [113, 611] on link "M-488333" at bounding box center [122, 611] width 47 height 13
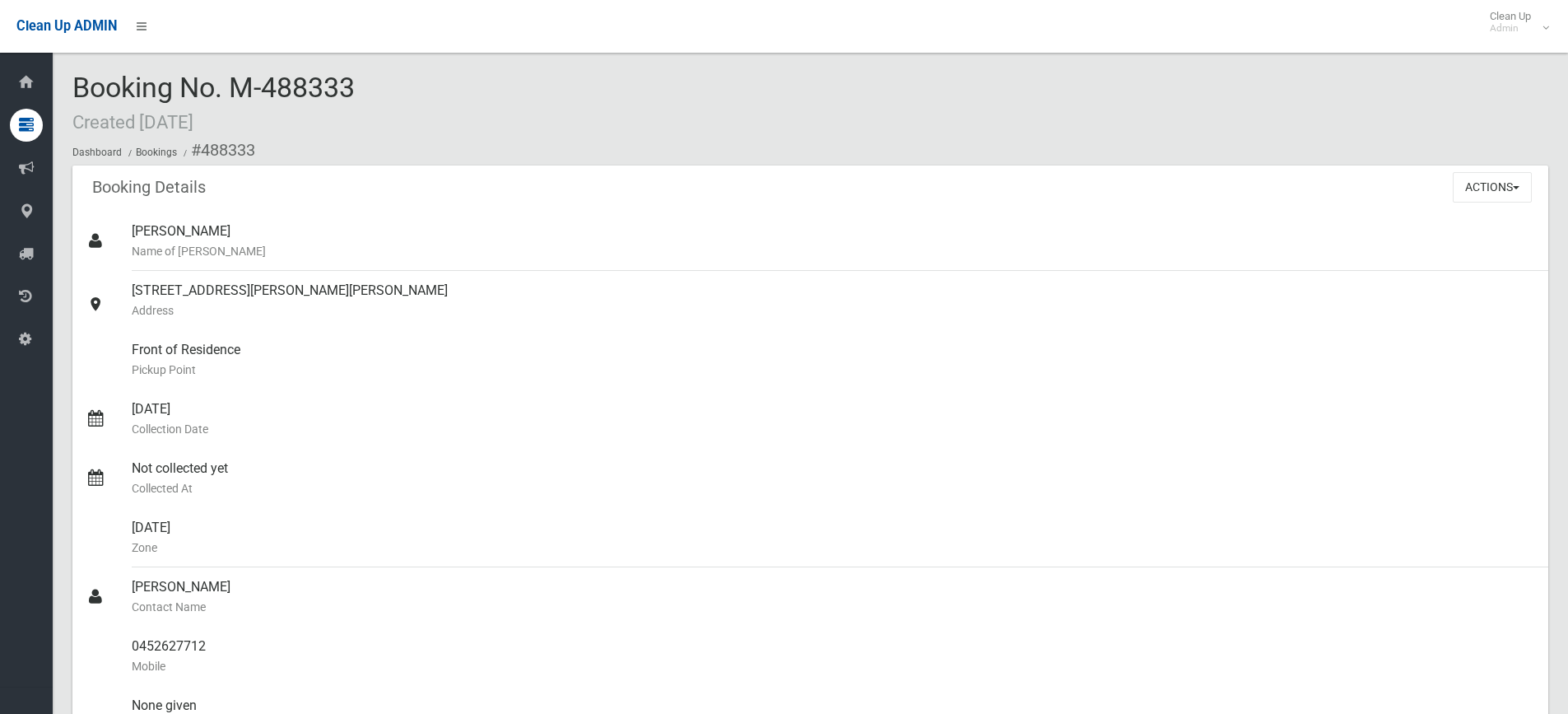
drag, startPoint x: 374, startPoint y: 85, endPoint x: 82, endPoint y: 68, distance: 292.5
click at [82, 68] on div "Booking No. M-488333 Created [DATE] Dashboard Bookings #488333 Booking Details …" at bounding box center [811, 671] width 1516 height 1304
click at [58, 78] on section "Booking No. M-488333 Created 26/09/2025 Dashboard Bookings #488333 Booking Deta…" at bounding box center [811, 698] width 1516 height 1250
drag, startPoint x: 66, startPoint y: 82, endPoint x: 363, endPoint y: 73, distance: 297.1
click at [363, 73] on section "Booking No. M-488333 Created 26/09/2025 Dashboard Bookings #488333 Booking Deta…" at bounding box center [811, 698] width 1516 height 1250
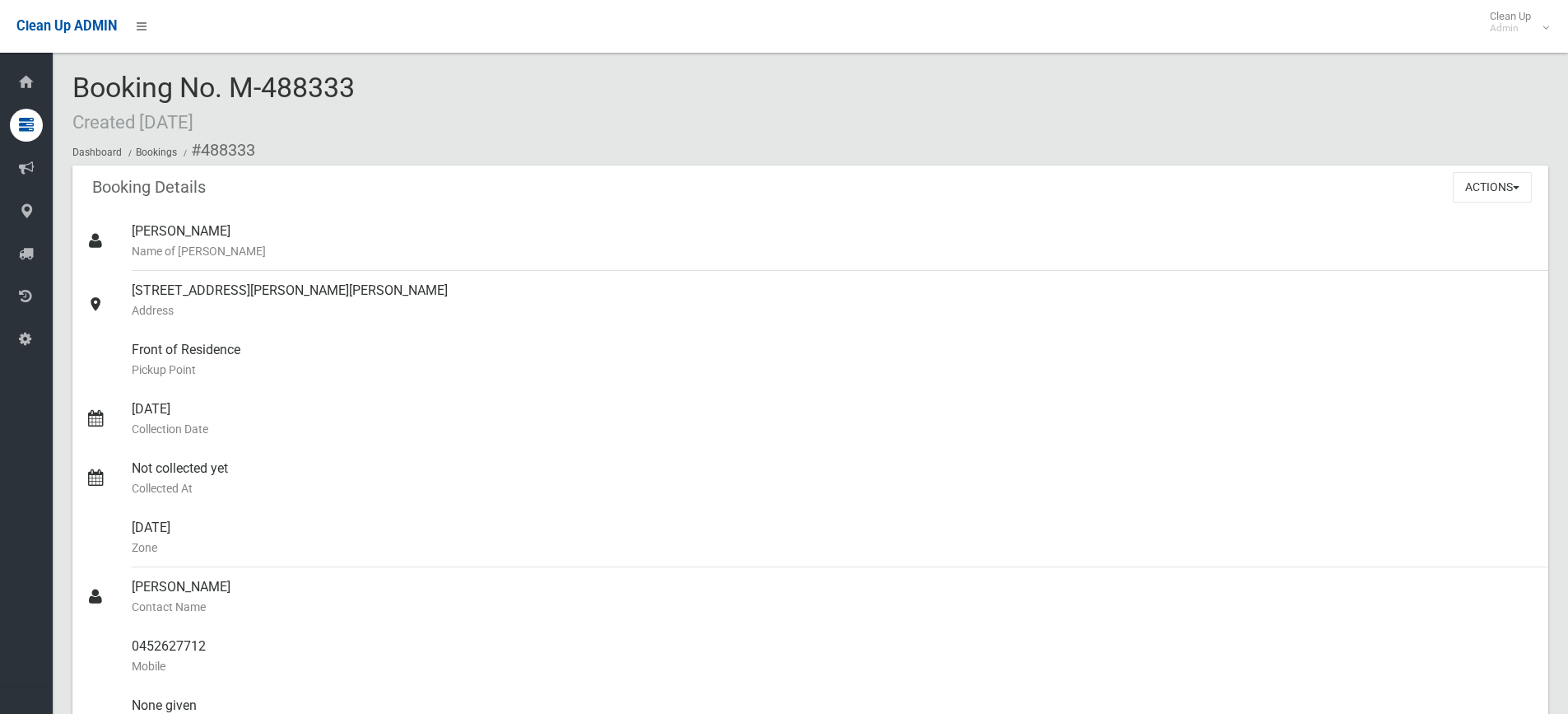
click at [363, 73] on div "Booking No. M-488333 Created 26/09/2025 Dashboard Bookings #488333" at bounding box center [810, 119] width 1476 height 93
drag, startPoint x: 393, startPoint y: 105, endPoint x: 81, endPoint y: 71, distance: 313.8
click at [81, 72] on div "Booking No. M-488333 Created 26/09/2025 Dashboard Bookings #488333" at bounding box center [810, 119] width 1476 height 93
click at [409, 69] on div "Booking No. M-488333 Created 26/09/2025 Dashboard Bookings #488333 Booking Deta…" at bounding box center [811, 671] width 1516 height 1304
click at [426, 94] on div "Booking No. M-488333 Created 26/09/2025 Dashboard Bookings #488333" at bounding box center [810, 119] width 1476 height 93
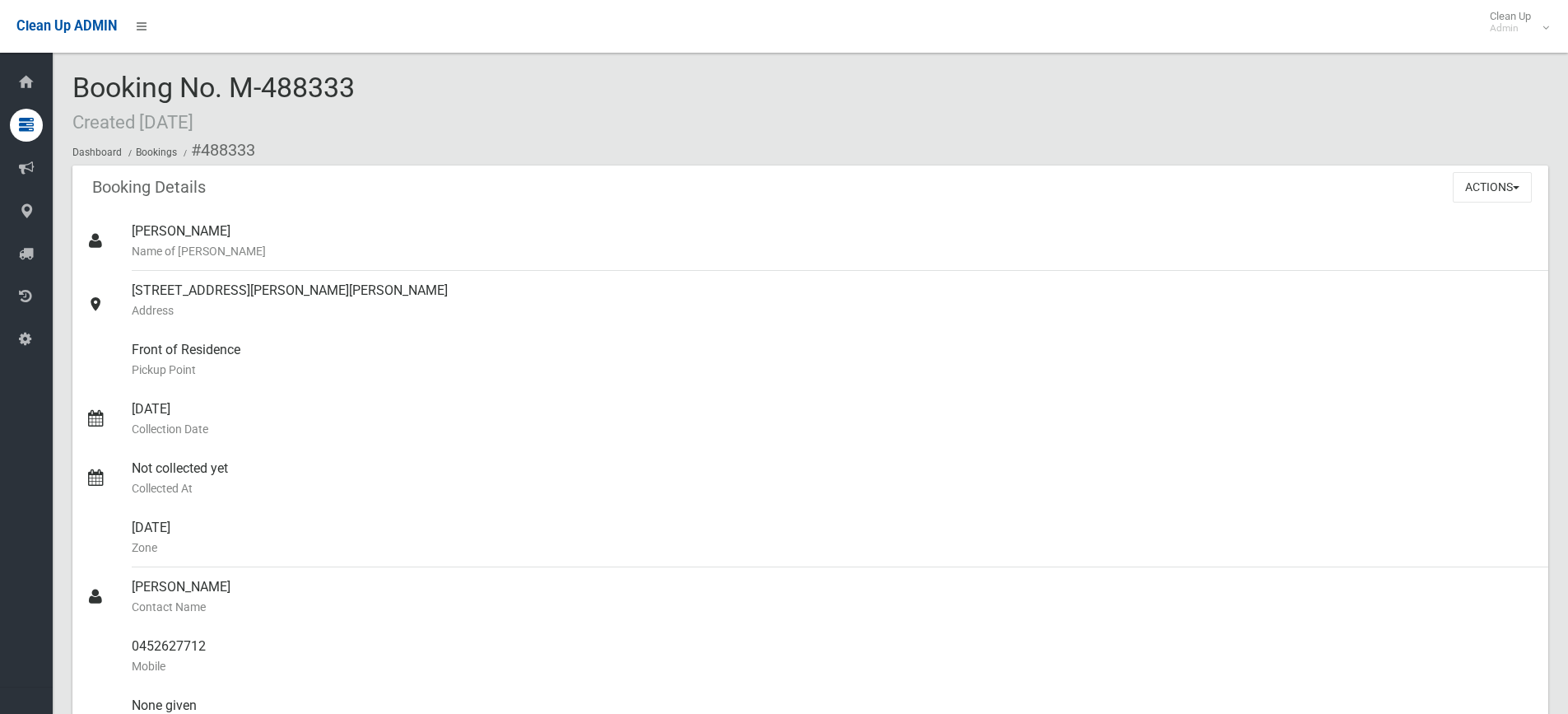
drag, startPoint x: 371, startPoint y: 93, endPoint x: 80, endPoint y: 69, distance: 292.0
click at [80, 69] on div "Booking No. M-488333 Created 26/09/2025 Dashboard Bookings #488333 Booking Deta…" at bounding box center [811, 671] width 1516 height 1304
click at [343, 78] on span "Booking No. M-488333 Created 26/09/2025" at bounding box center [213, 102] width 283 height 65
drag, startPoint x: 386, startPoint y: 85, endPoint x: 68, endPoint y: 73, distance: 318.2
click at [68, 73] on section "Booking No. M-488333 Created 26/09/2025 Dashboard Bookings #488333 Booking Deta…" at bounding box center [811, 698] width 1516 height 1250
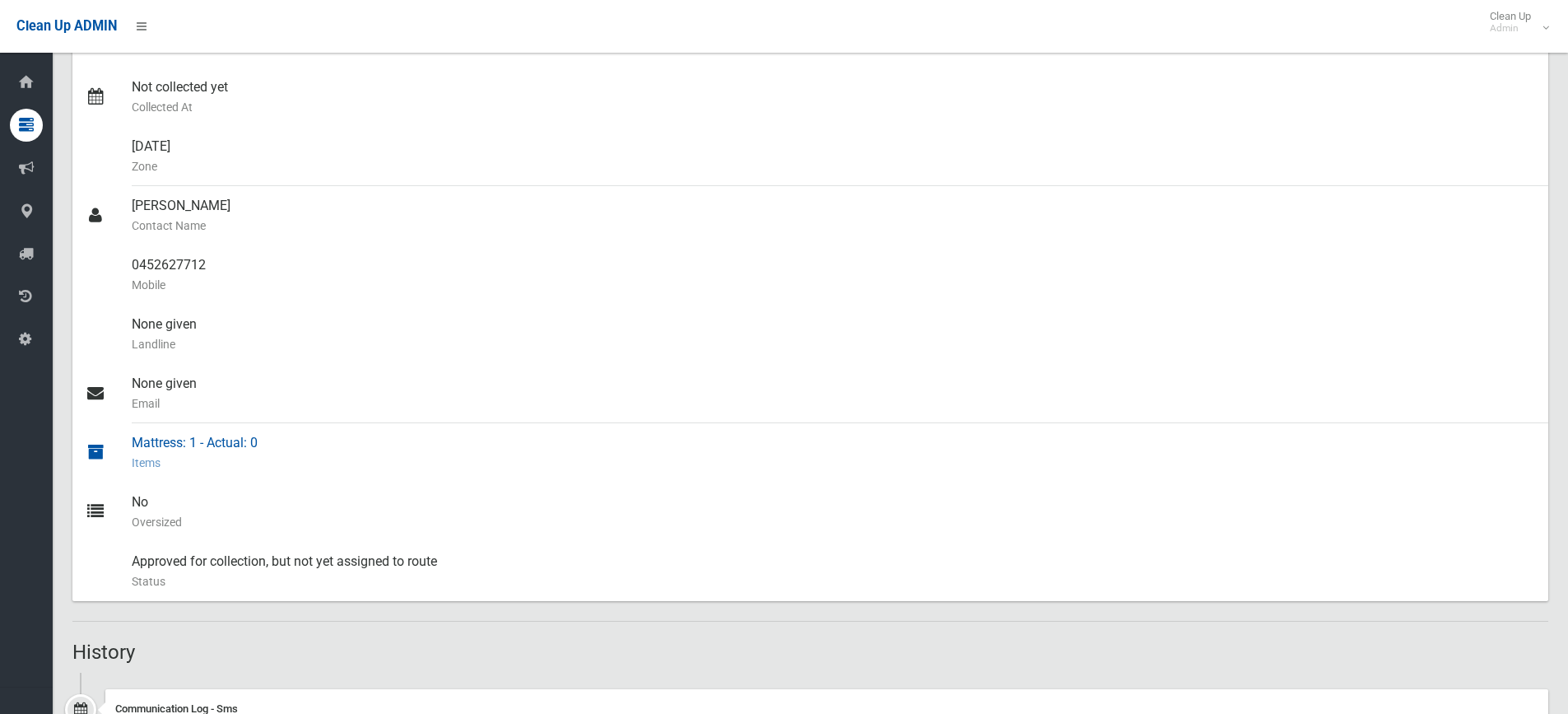
scroll to position [609, 0]
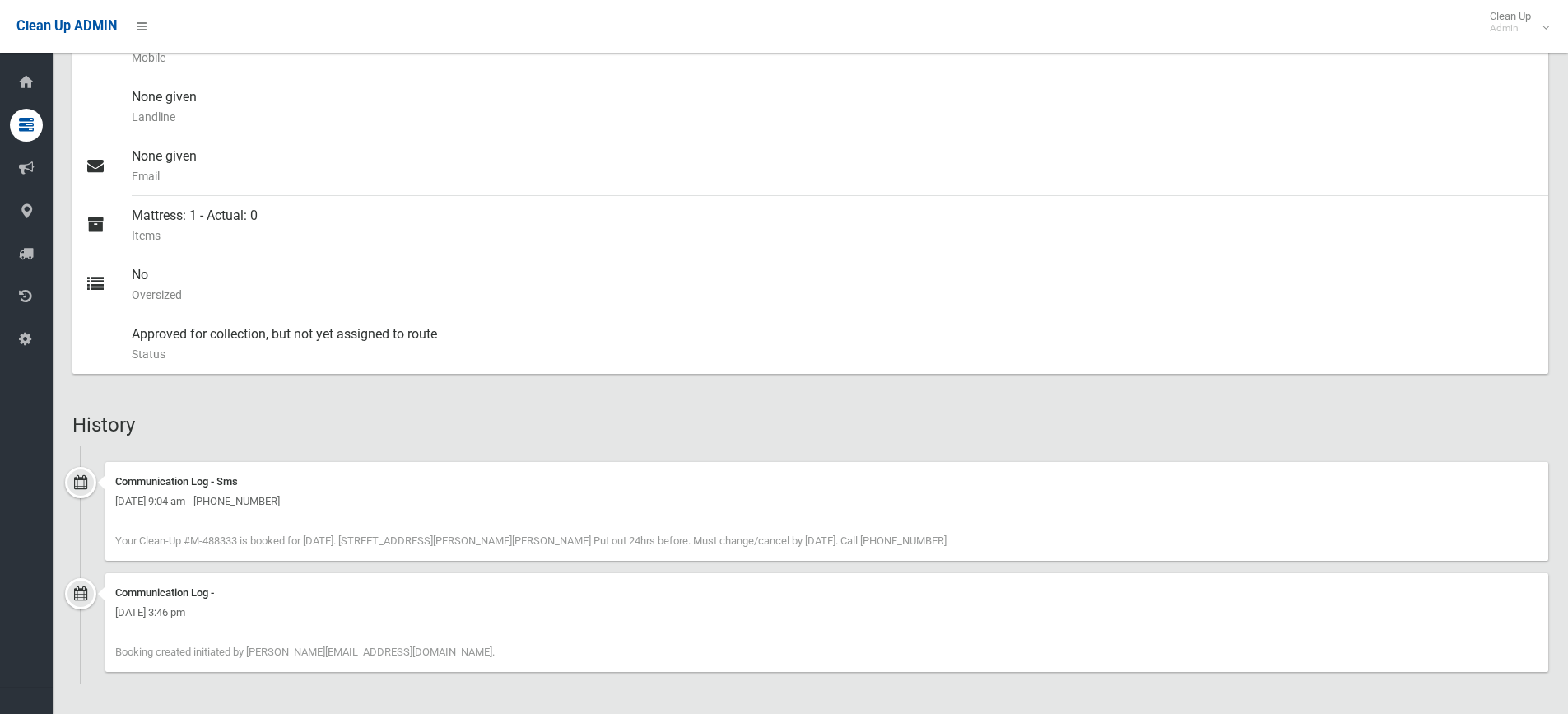
click at [373, 663] on div "Communication Log - Friday 26th September 2025 - 3:46 pm Booking created initia…" at bounding box center [826, 622] width 1444 height 98
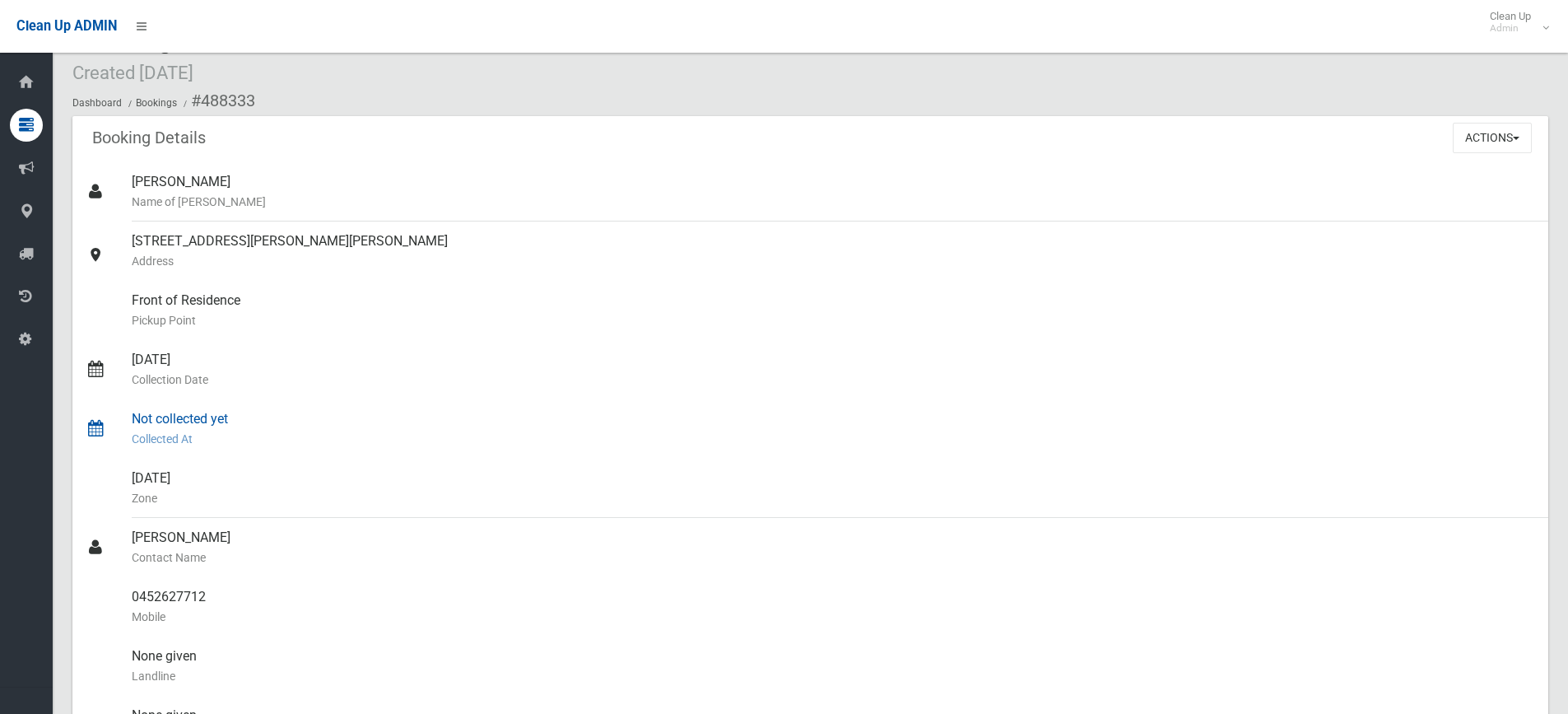
scroll to position [0, 0]
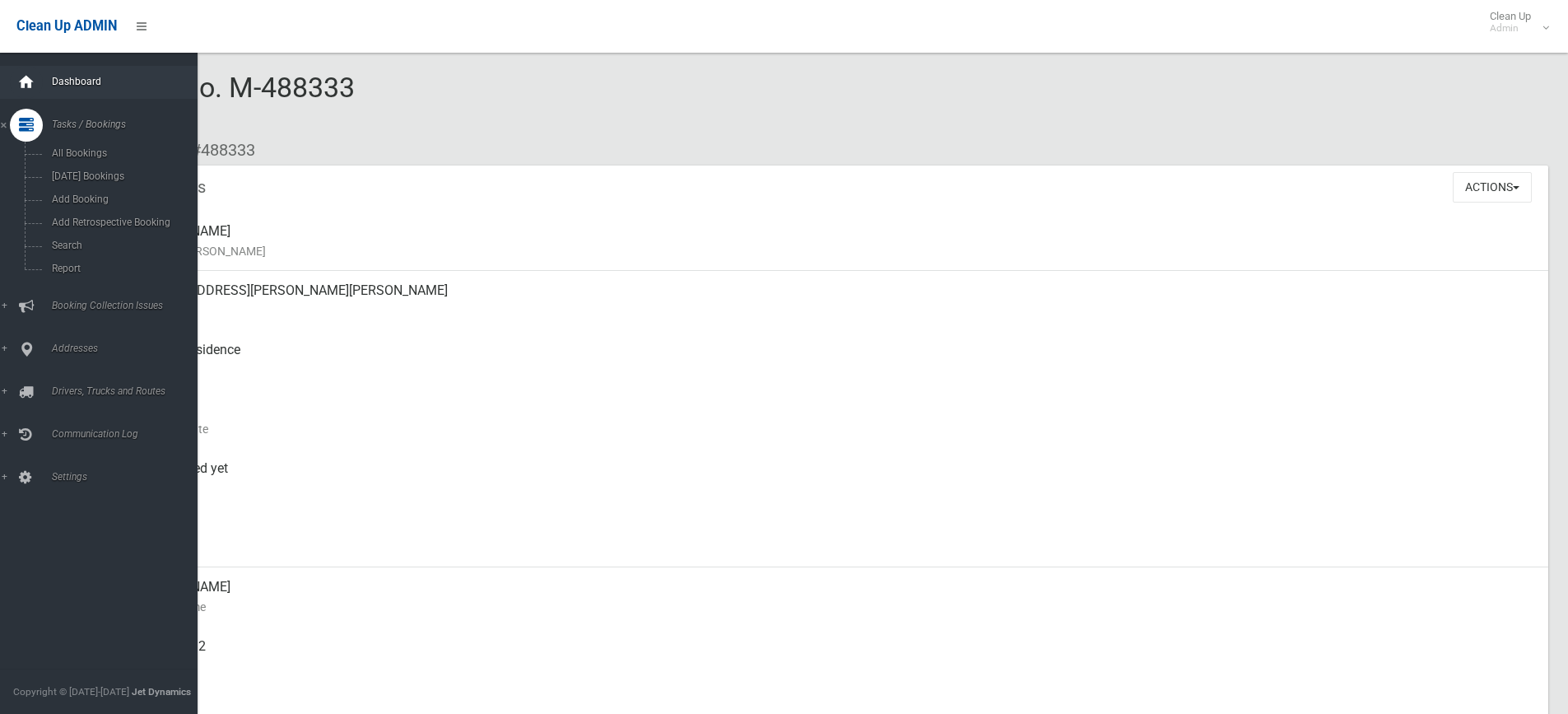
click at [27, 93] on icon at bounding box center [26, 82] width 18 height 33
